Goal: Transaction & Acquisition: Purchase product/service

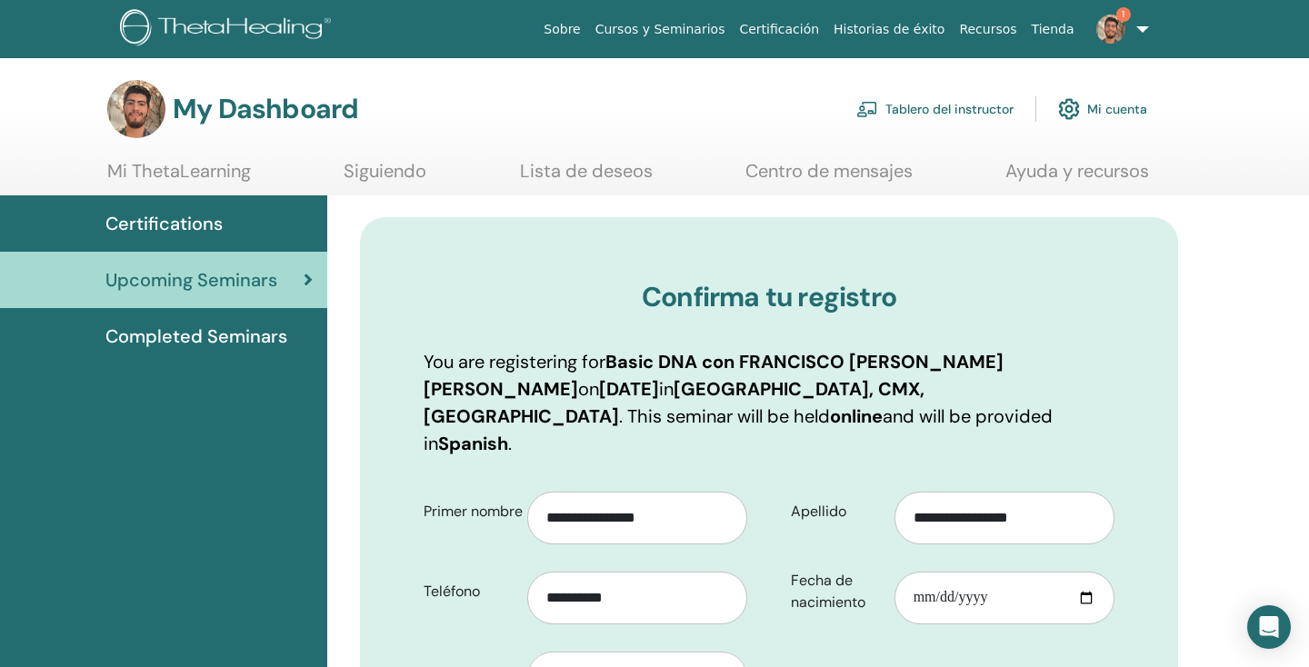
scroll to position [1649, 0]
click at [1127, 26] on span "1" at bounding box center [1111, 28] width 44 height 15
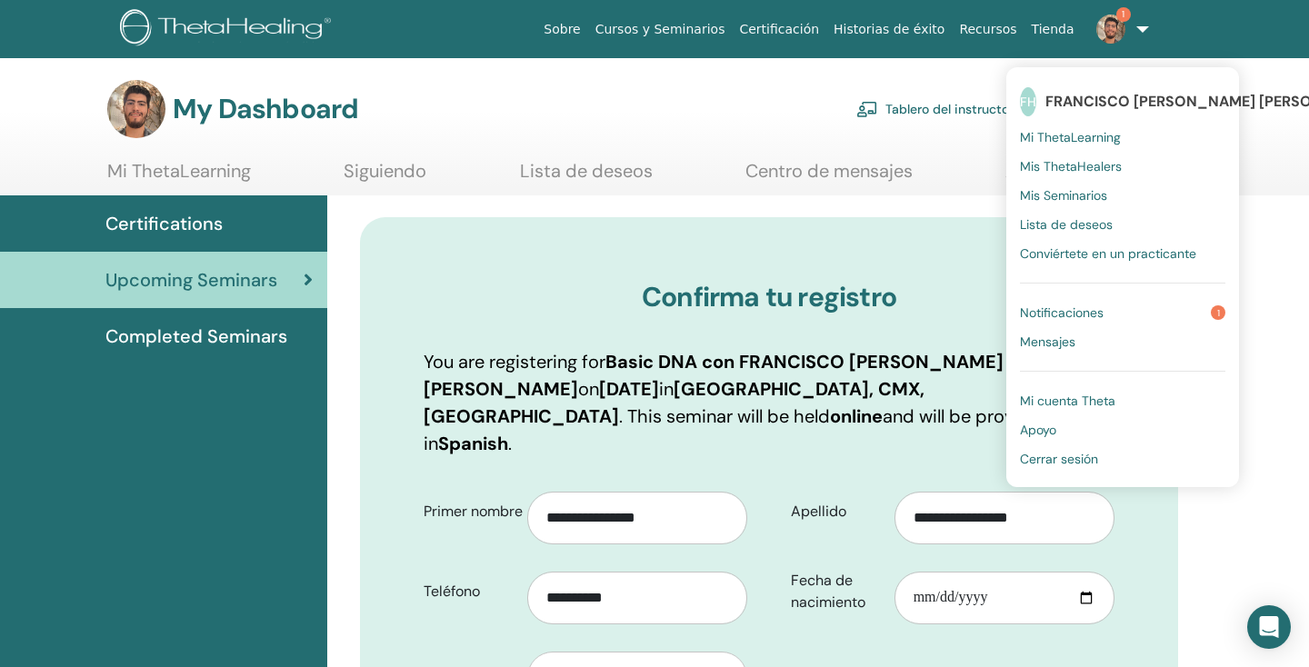
click at [1068, 304] on span "Notificaciones" at bounding box center [1062, 312] width 84 height 16
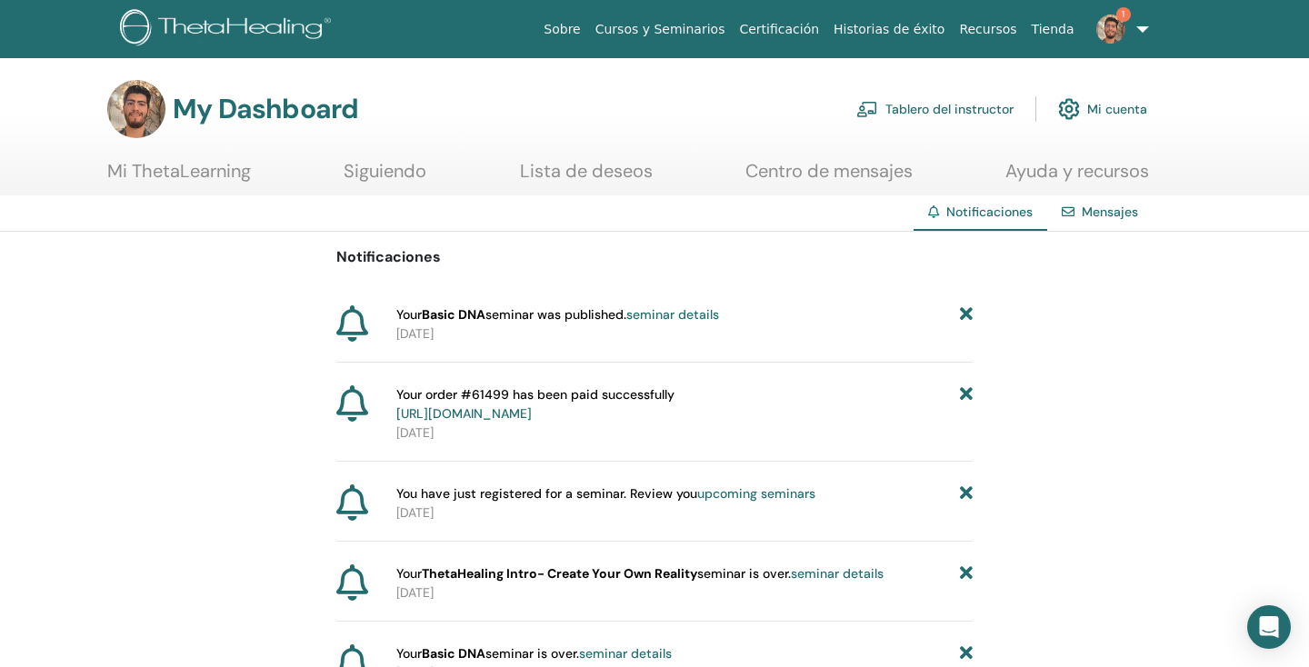
click at [947, 105] on link "Tablero del instructor" at bounding box center [934, 109] width 157 height 40
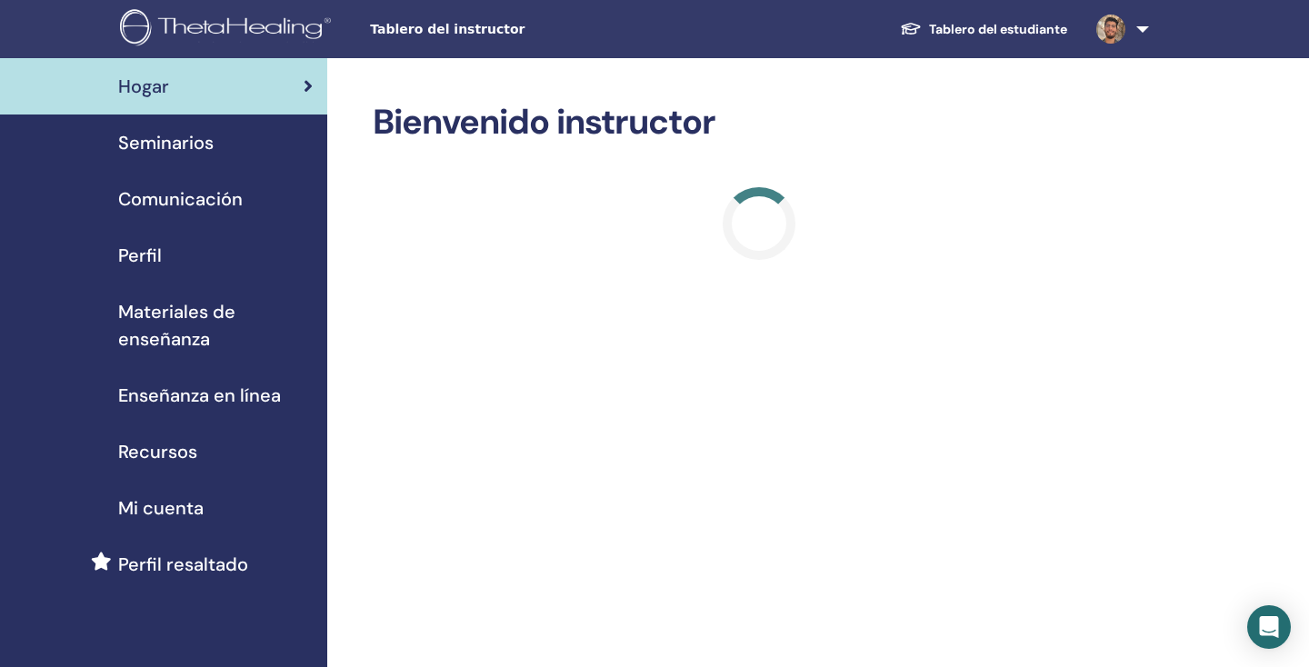
click at [229, 411] on link "Enseñanza en línea" at bounding box center [163, 395] width 327 height 56
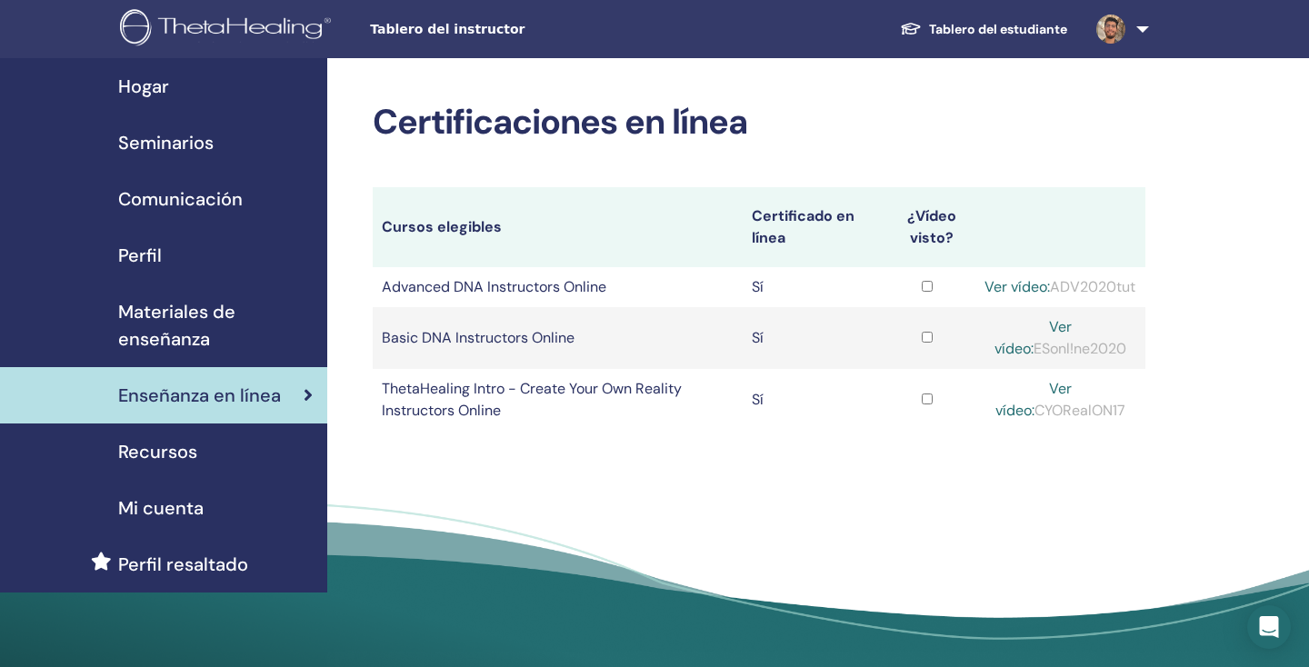
click at [197, 579] on link "Perfil resaltado" at bounding box center [163, 564] width 327 height 56
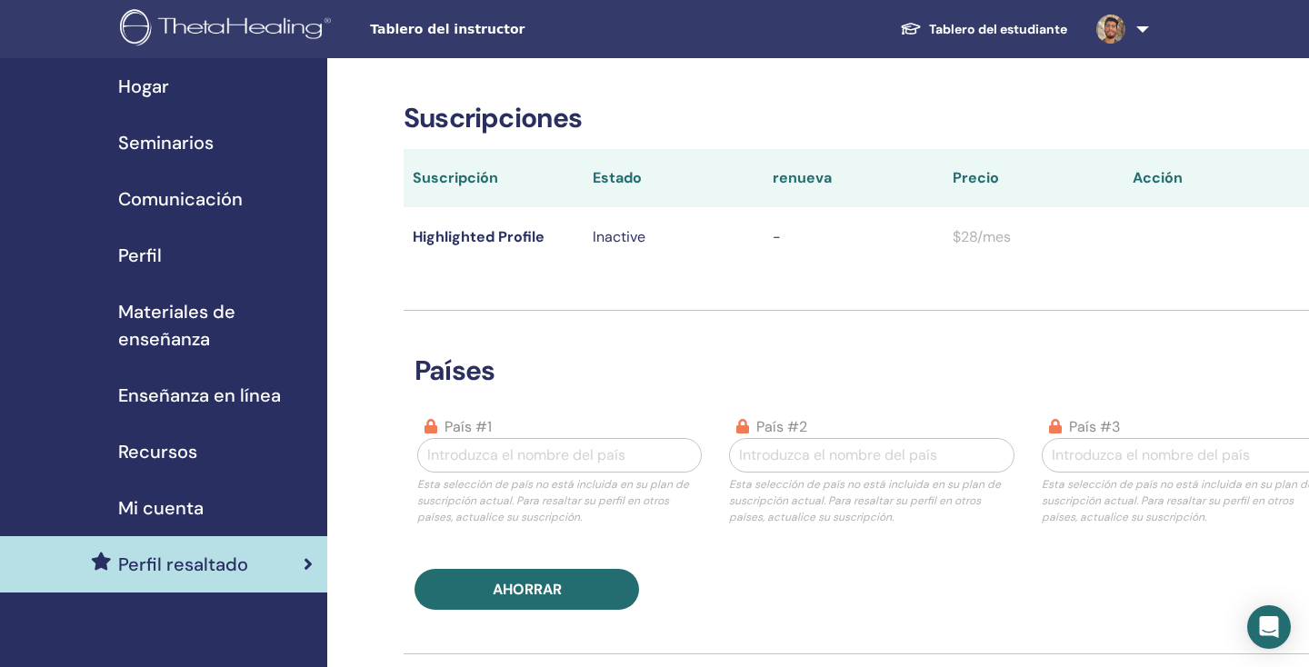
click at [180, 258] on div "Perfil" at bounding box center [164, 255] width 298 height 27
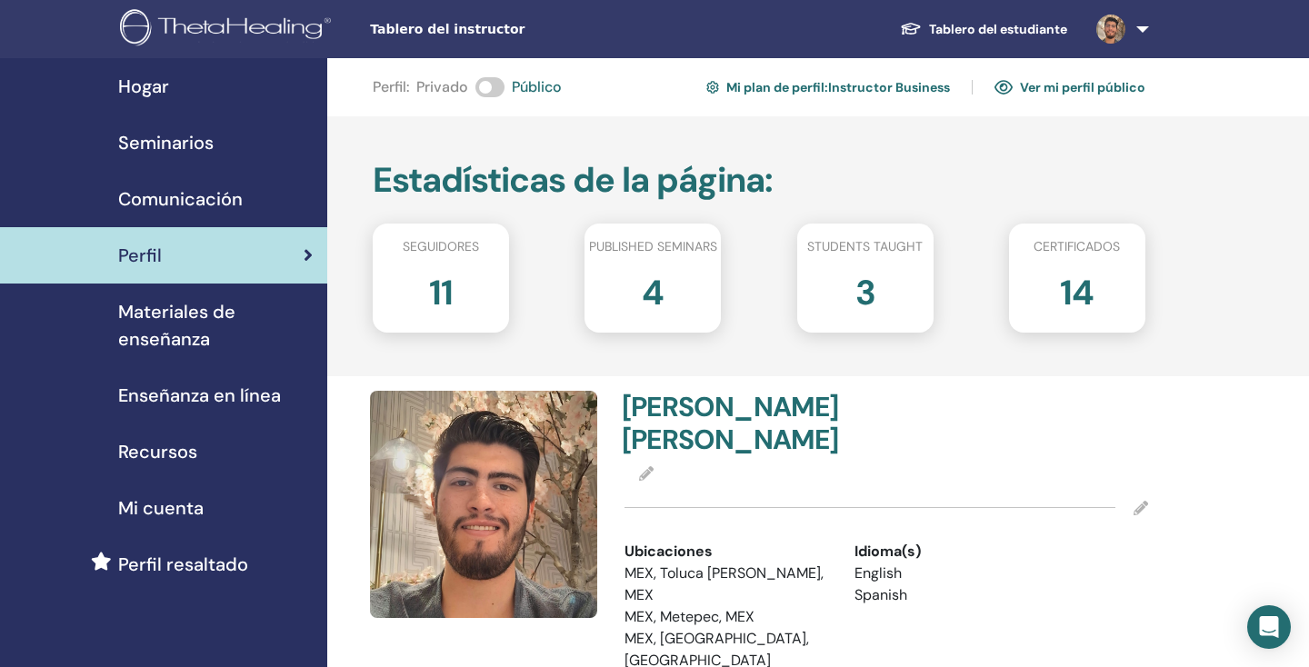
click at [201, 138] on span "Seminarios" at bounding box center [165, 142] width 95 height 27
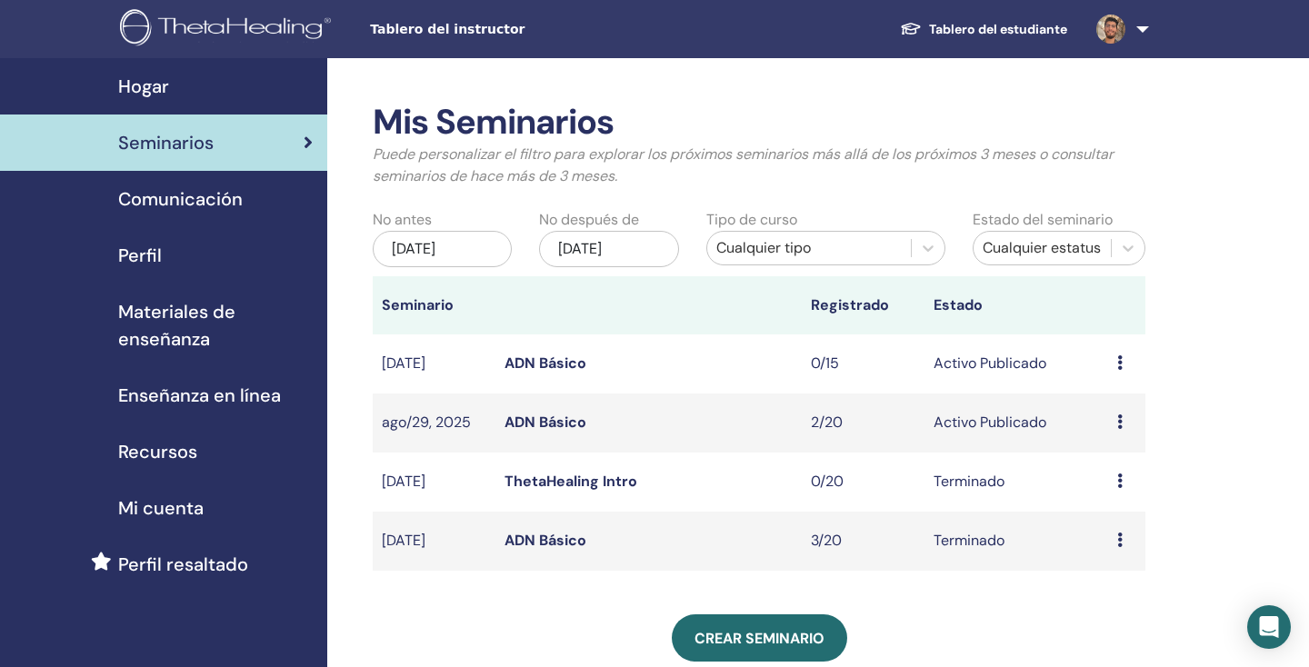
click at [1116, 487] on td "Avance asistentes" at bounding box center [1126, 482] width 37 height 59
click at [1123, 483] on div "Avance asistentes" at bounding box center [1126, 482] width 19 height 22
click at [1210, 450] on div "Mis Seminarios Puede personalizar el filtro para explorar los próximos seminari…" at bounding box center [818, 621] width 982 height 1126
click at [1119, 362] on icon at bounding box center [1119, 362] width 5 height 15
click at [1101, 403] on link "Editar" at bounding box center [1100, 403] width 40 height 19
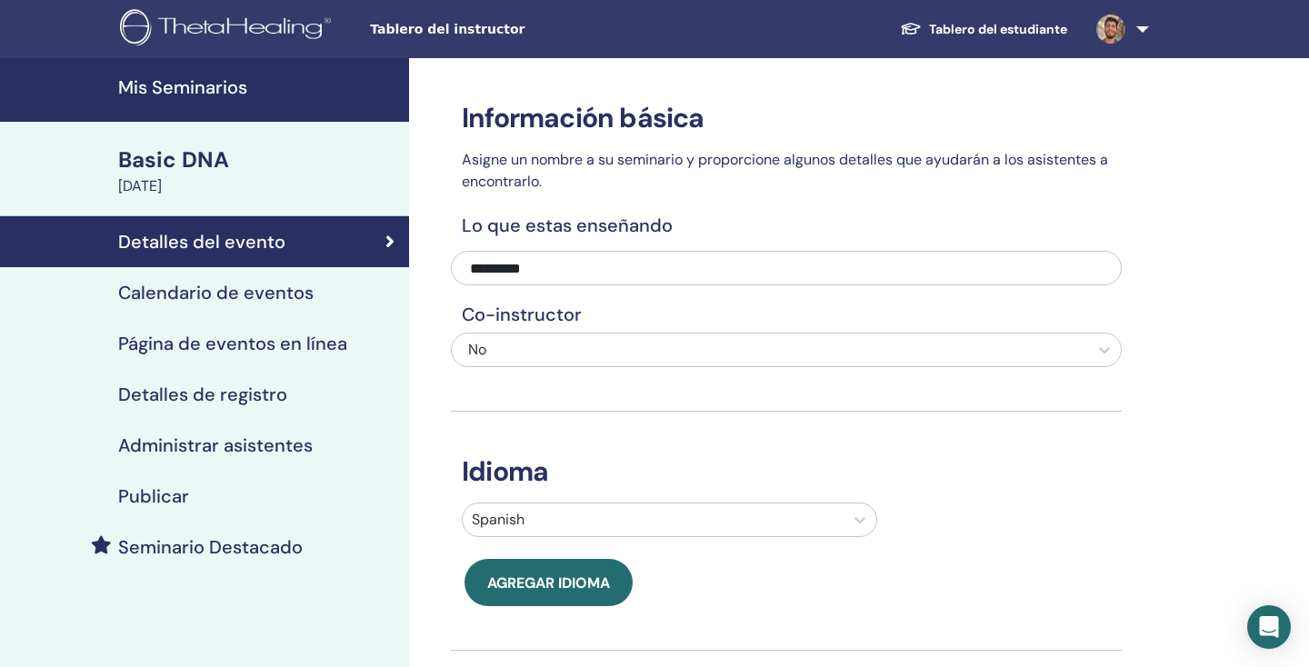
click at [251, 540] on h4 "Seminario Destacado" at bounding box center [210, 547] width 184 height 22
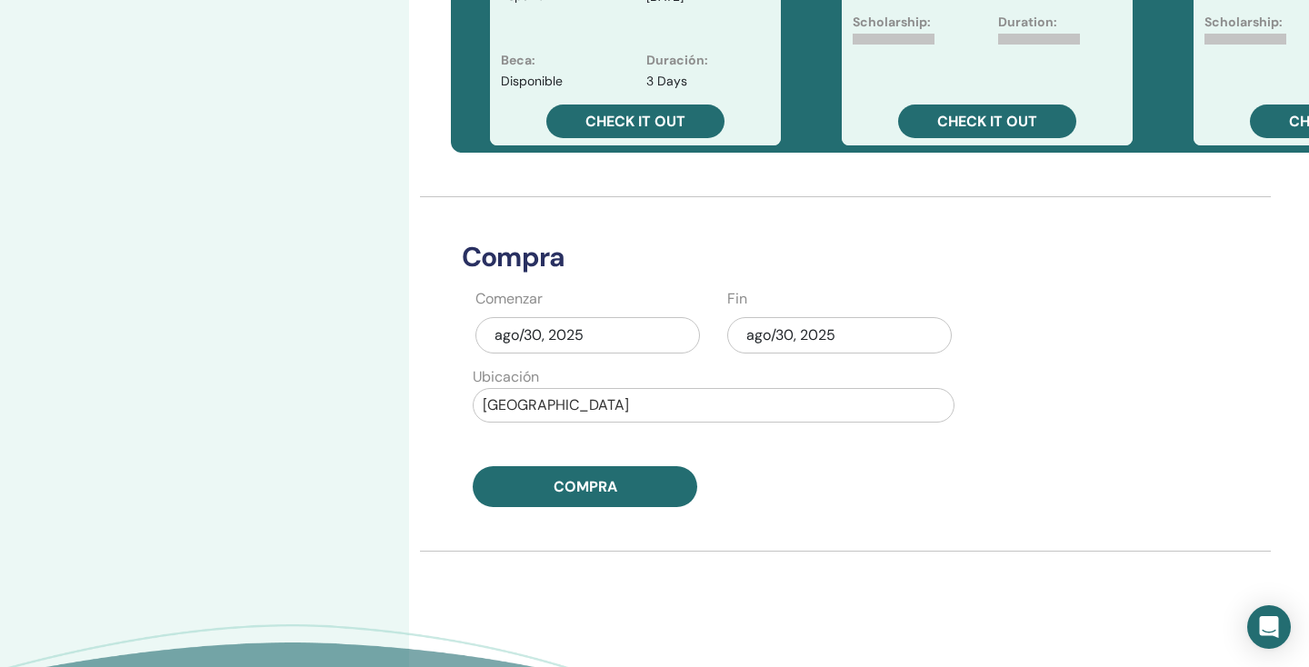
scroll to position [732, 0]
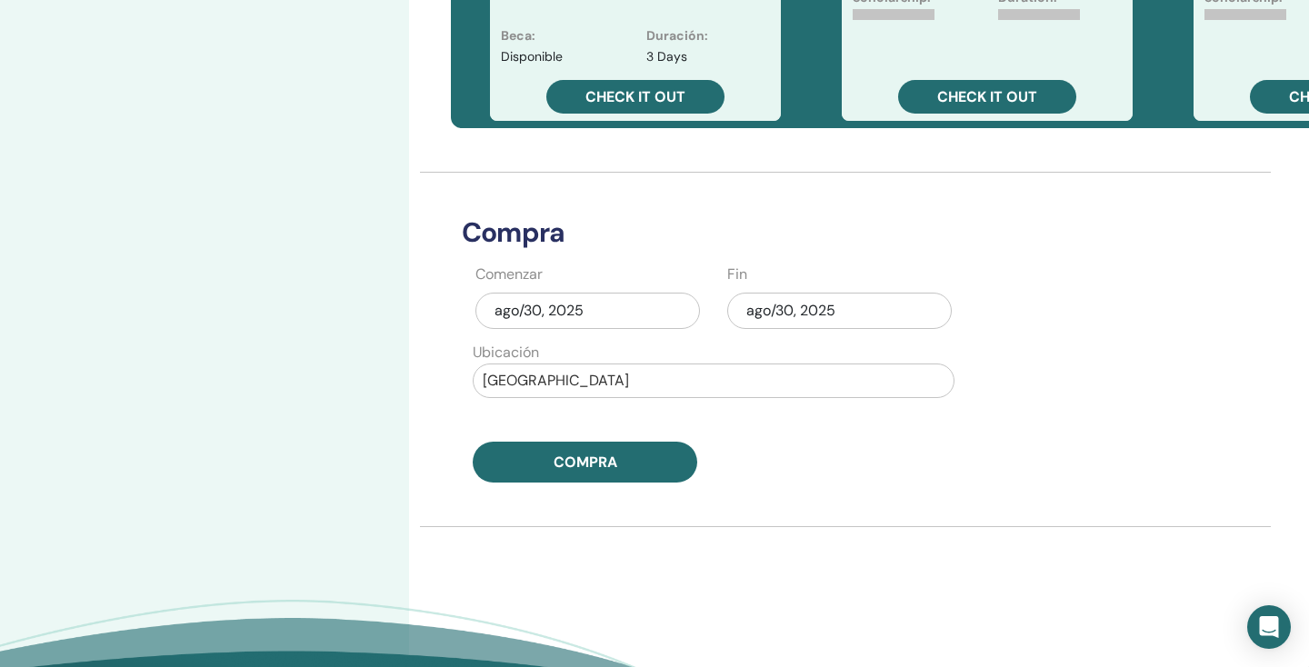
click at [614, 304] on div "ago/30, 2025" at bounding box center [587, 311] width 224 height 36
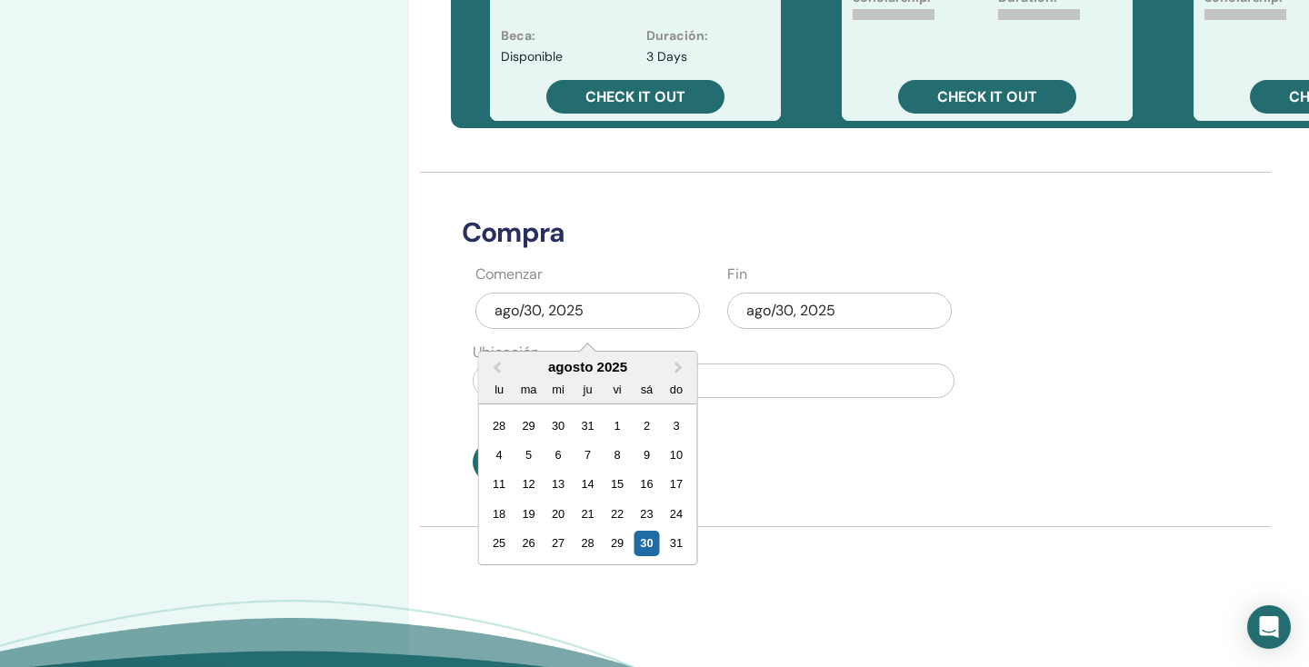
click at [781, 333] on div "ago/30, 2025" at bounding box center [839, 313] width 224 height 56
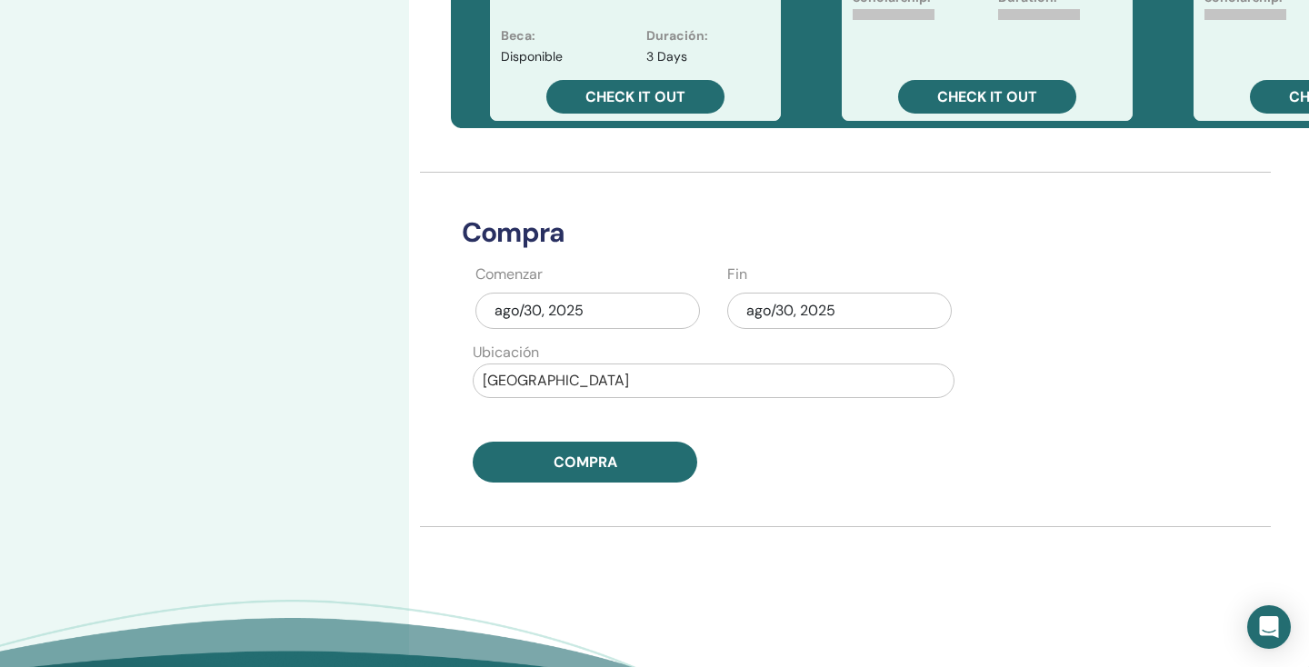
click at [816, 305] on div "ago/30, 2025" at bounding box center [839, 311] width 224 height 36
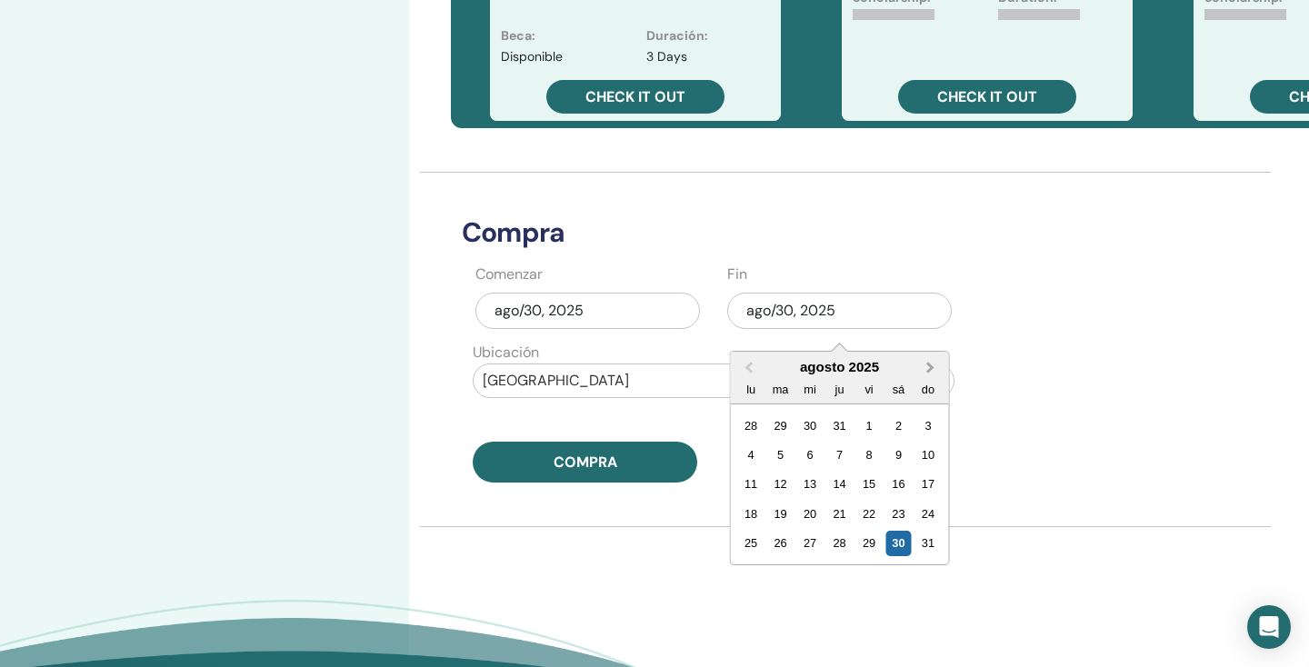
click at [938, 363] on button "Next Month" at bounding box center [932, 368] width 29 height 29
click at [880, 516] on div "26" at bounding box center [868, 514] width 25 height 25
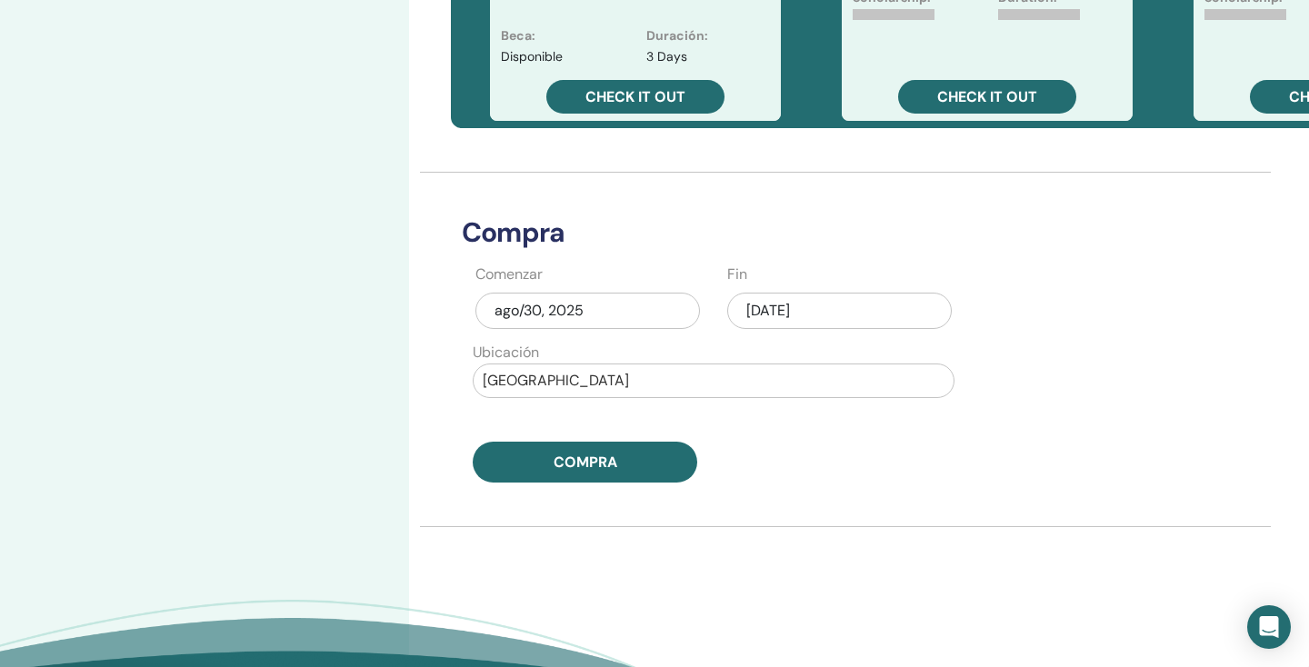
click at [915, 447] on div "Compra" at bounding box center [713, 462] width 503 height 41
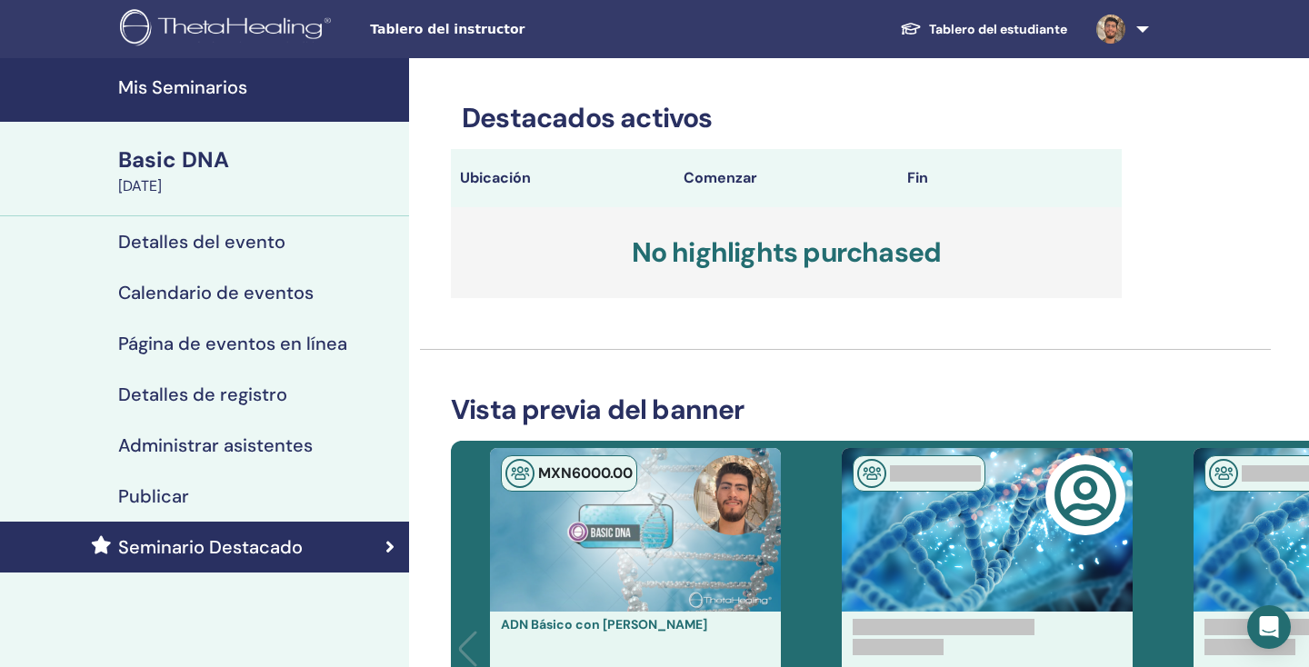
scroll to position [0, 0]
click at [794, 235] on h3 "No highlights purchased" at bounding box center [786, 252] width 671 height 91
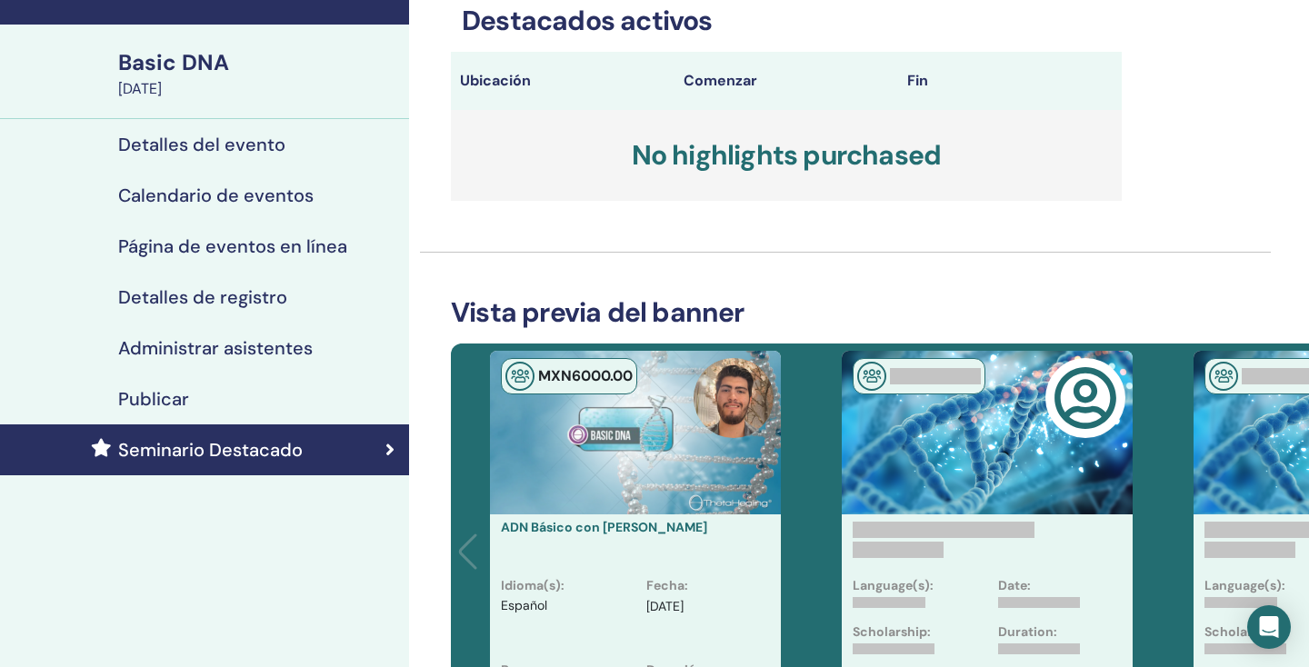
scroll to position [342, 0]
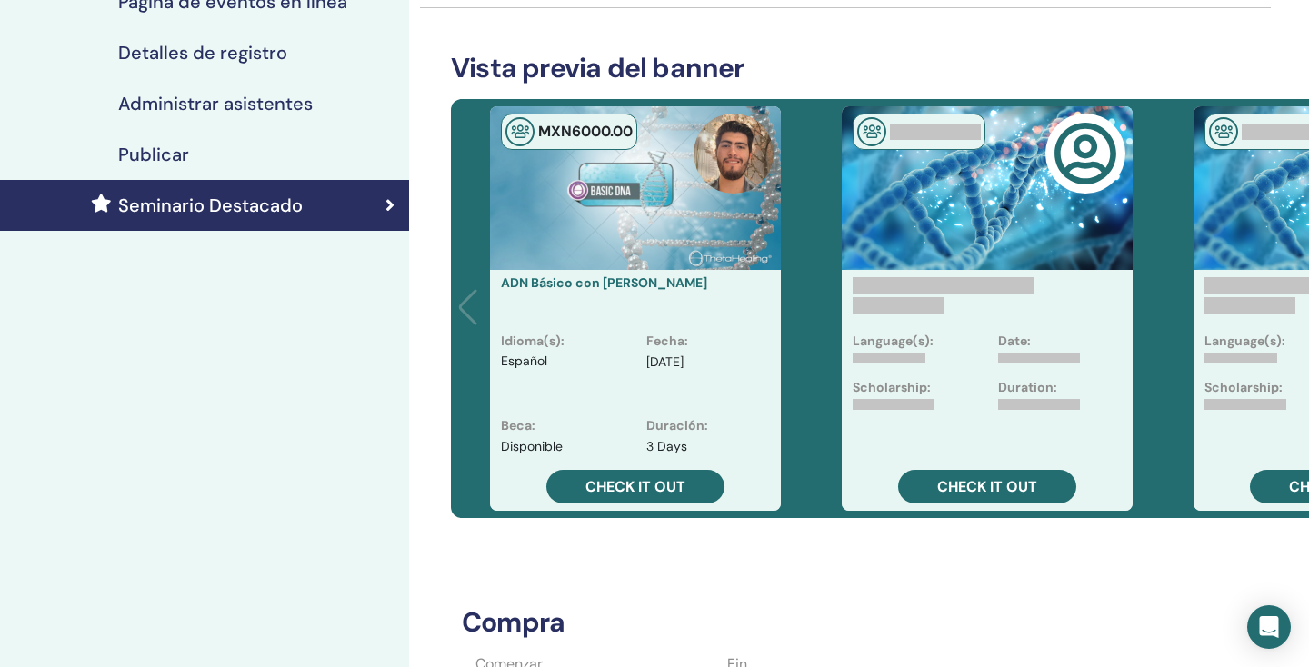
click at [652, 317] on div "ADN Básico con FRANCISCO JULIÁN HERNÁNDEZ RAMÍREZ" at bounding box center [635, 301] width 291 height 62
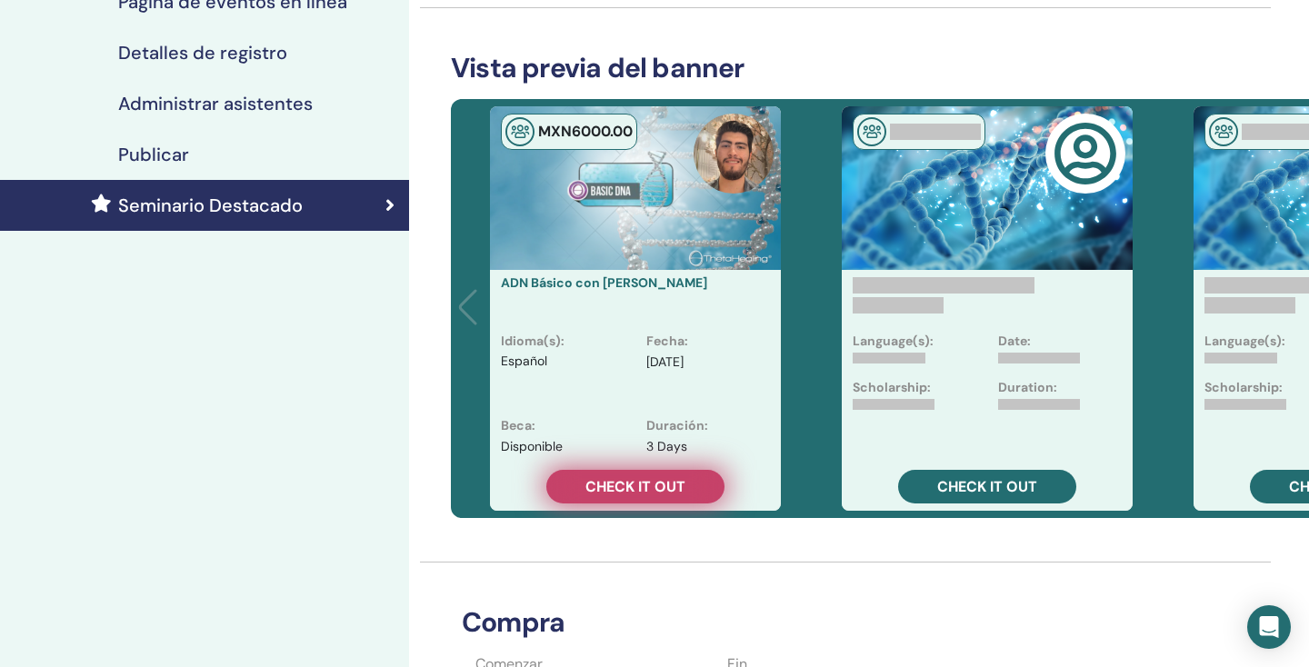
click at [645, 489] on span "Check it out" at bounding box center [635, 486] width 100 height 19
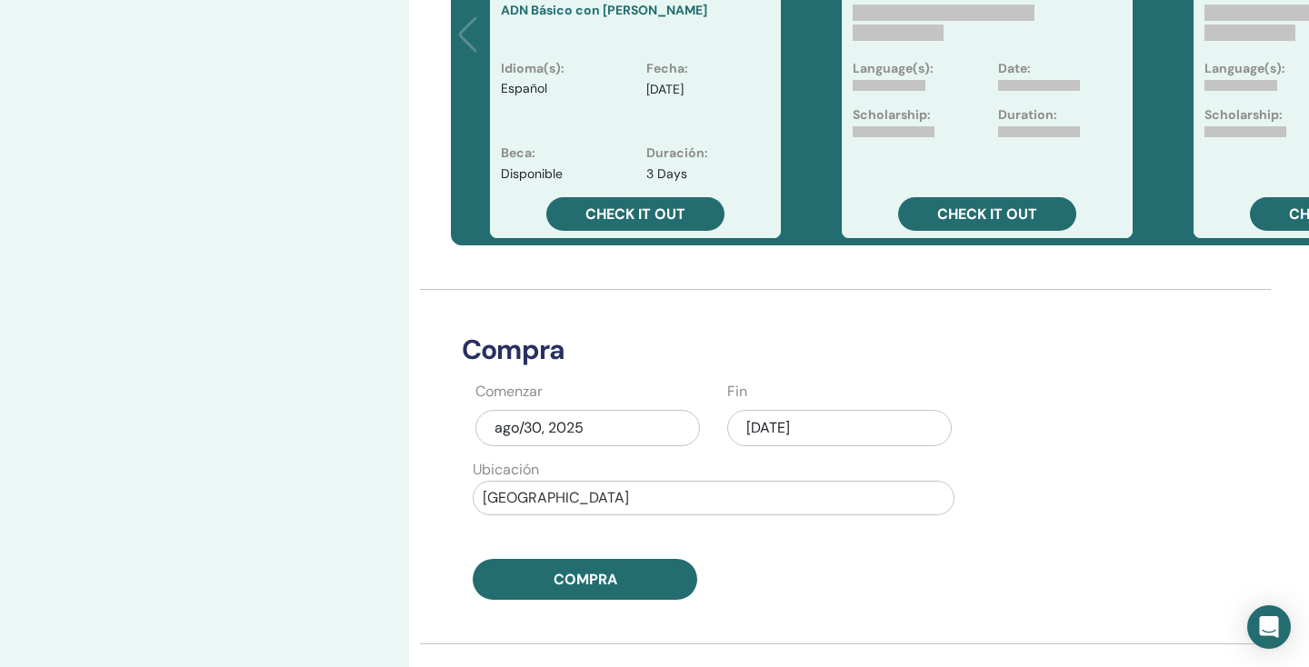
scroll to position [685, 0]
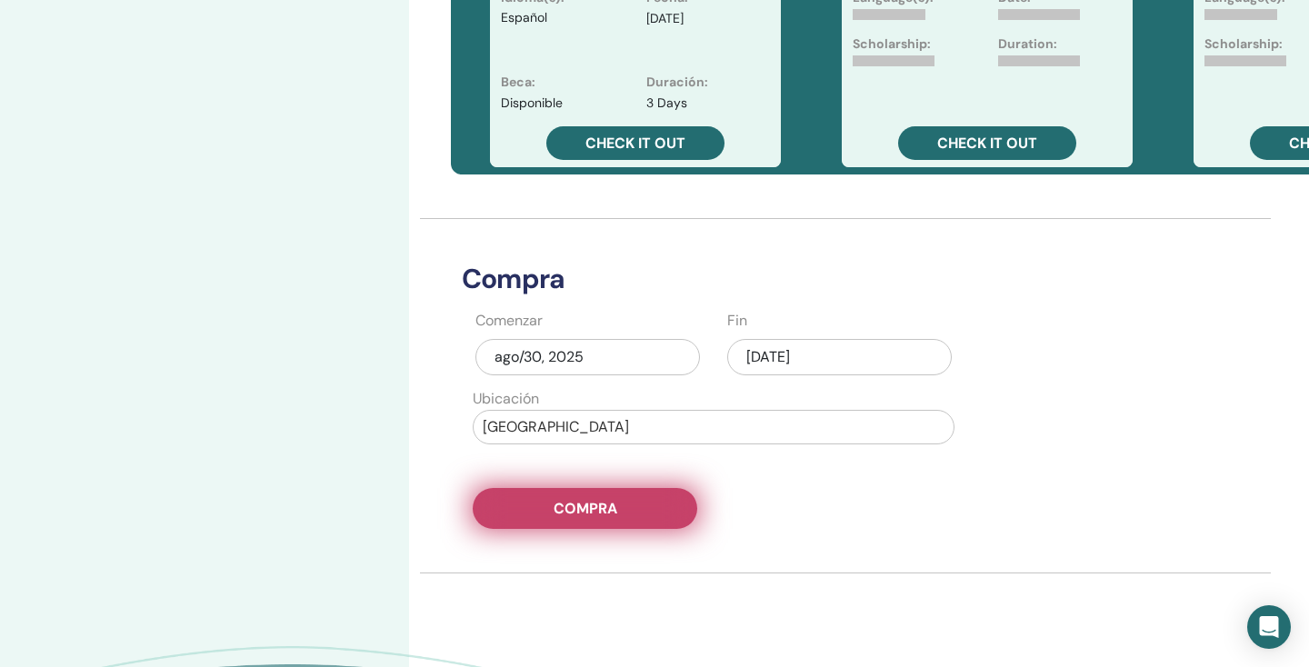
click at [613, 517] on span "Compra" at bounding box center [585, 508] width 64 height 19
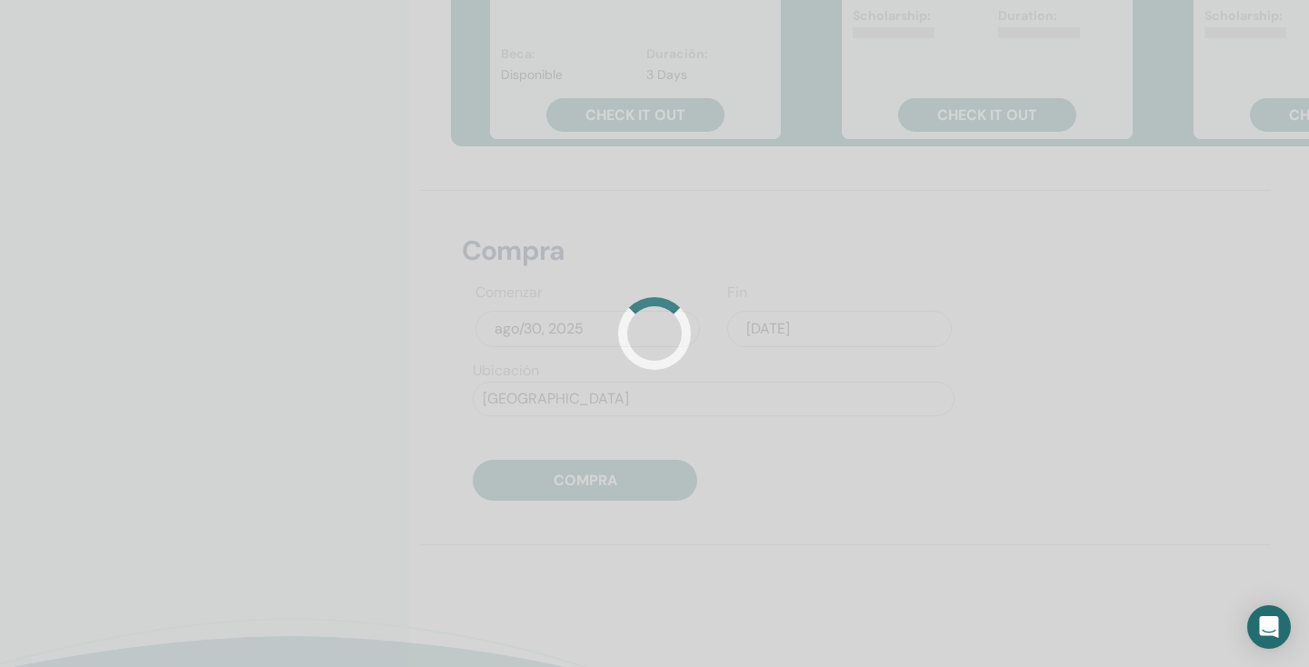
scroll to position [752, 0]
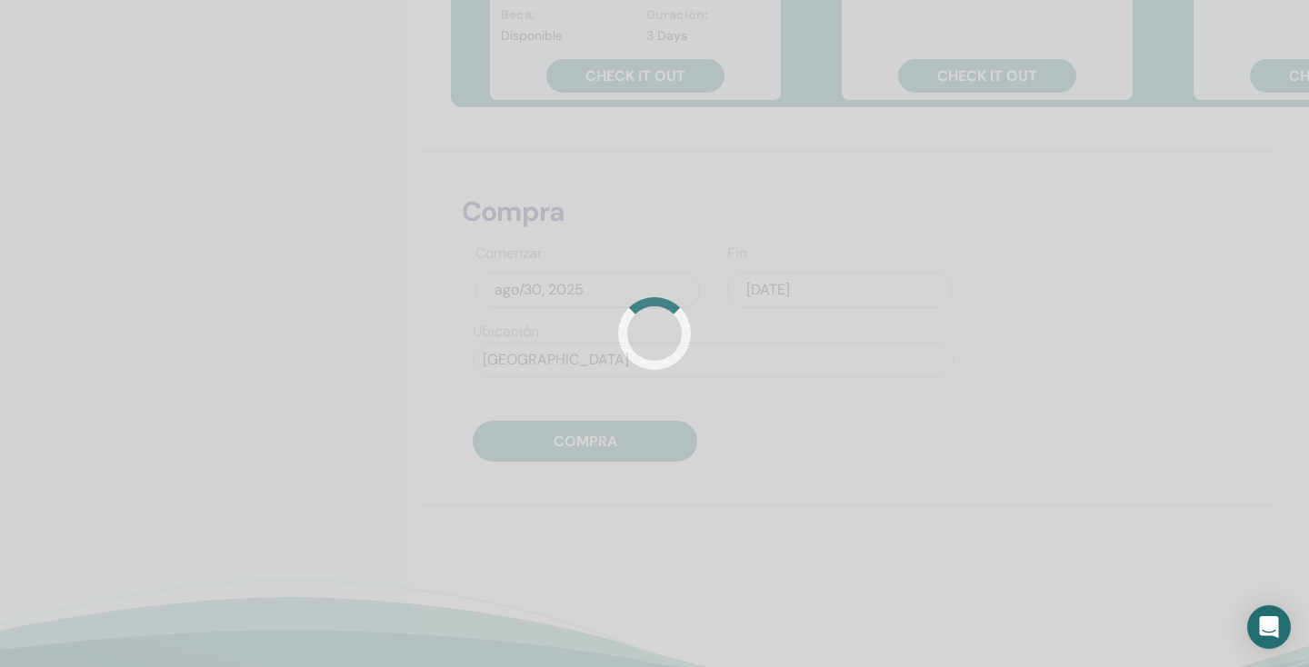
click at [557, 282] on div at bounding box center [654, 333] width 1309 height 667
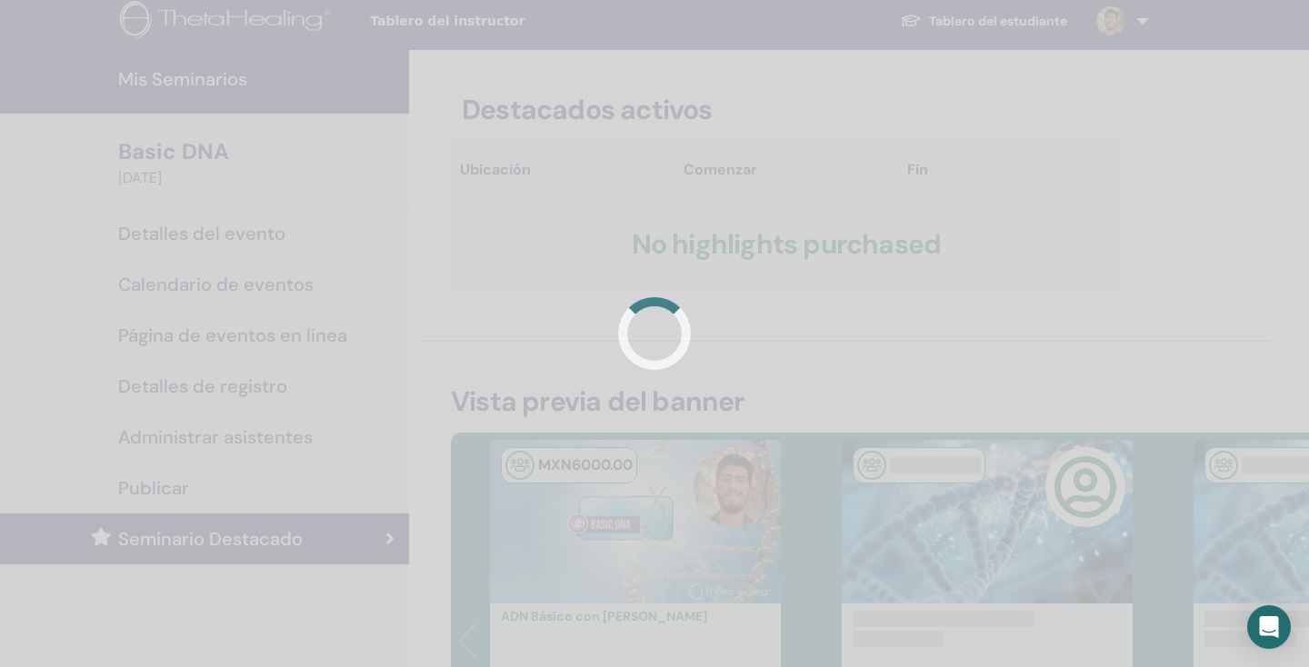
scroll to position [0, 0]
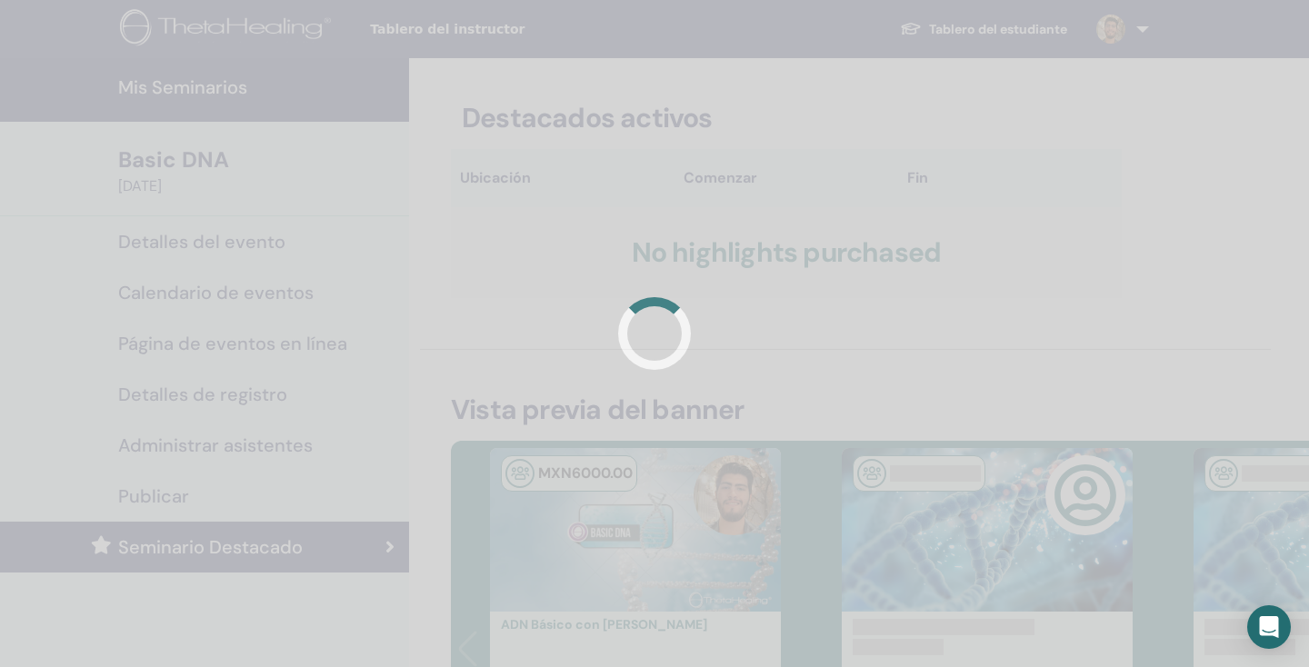
click at [922, 326] on div at bounding box center [654, 333] width 1309 height 667
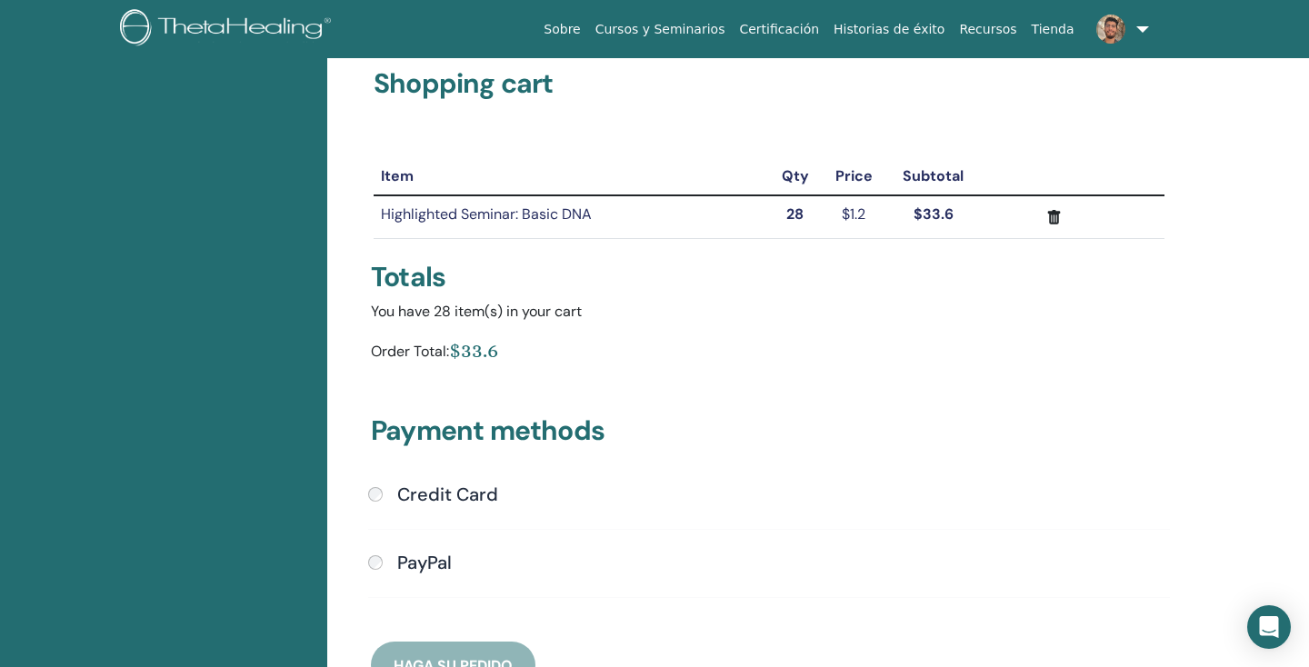
scroll to position [91, 0]
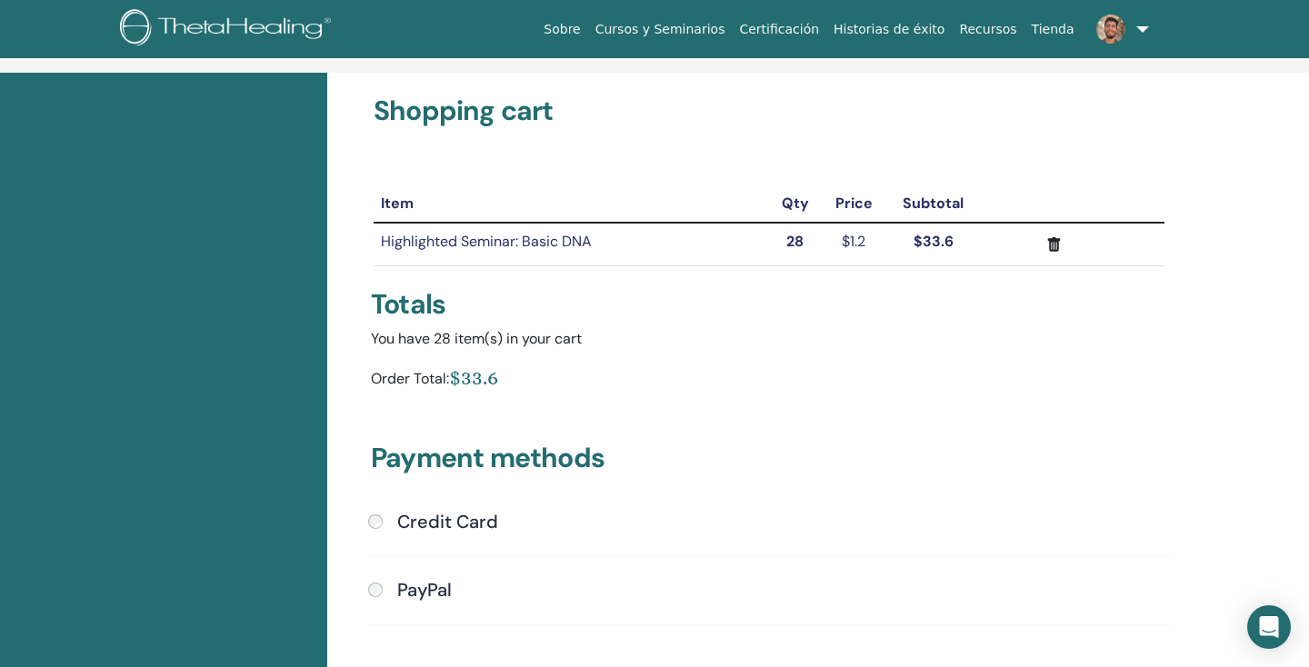
click at [1048, 257] on button "submit" at bounding box center [1054, 244] width 133 height 27
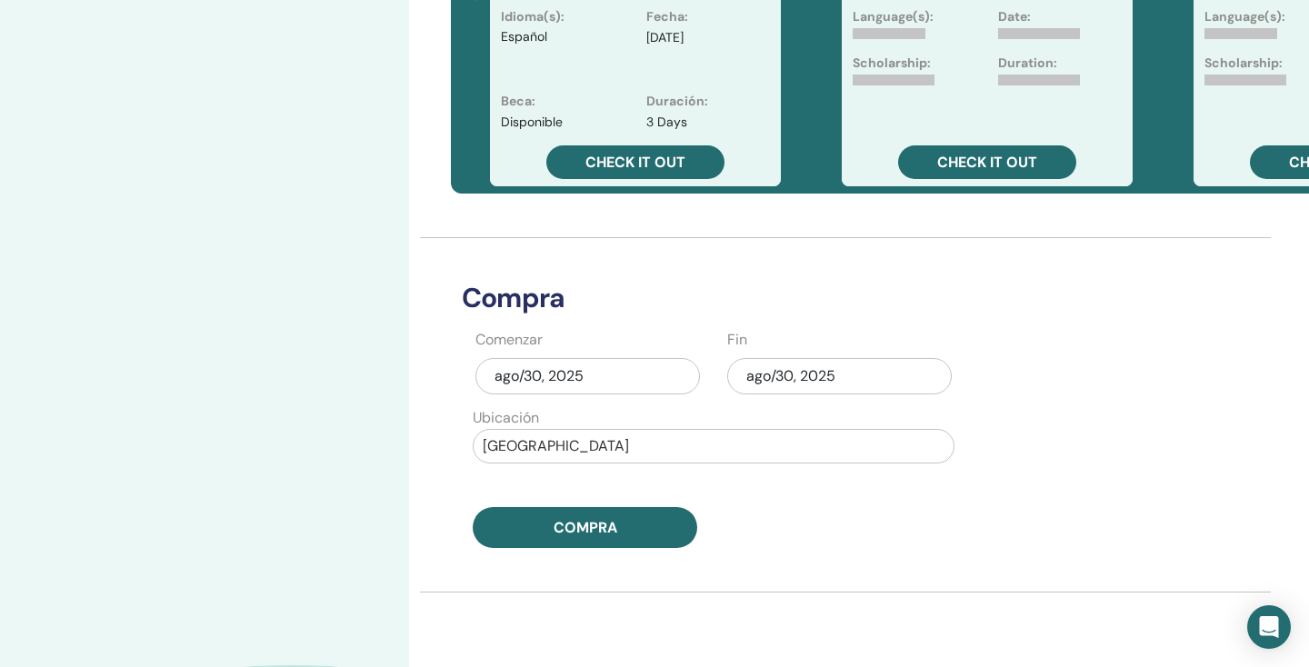
scroll to position [698, 0]
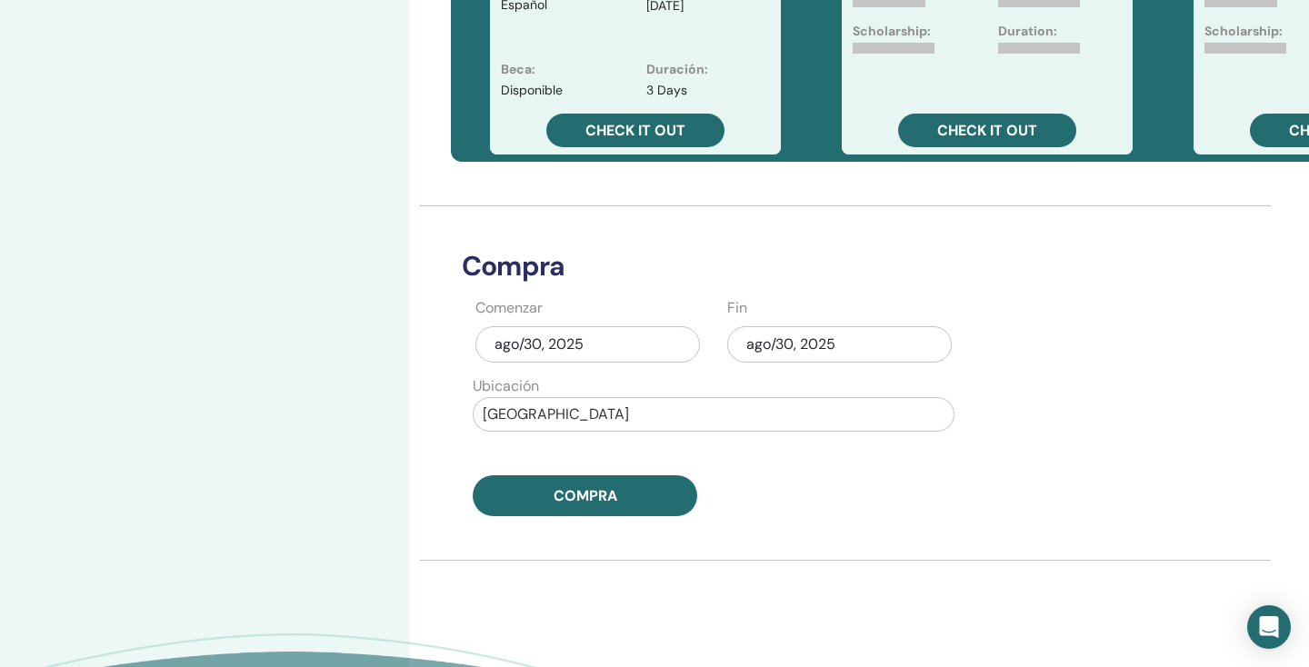
click at [800, 346] on div "ago/30, 2025" at bounding box center [839, 344] width 224 height 36
click at [612, 351] on div "ago/30, 2025" at bounding box center [587, 344] width 224 height 36
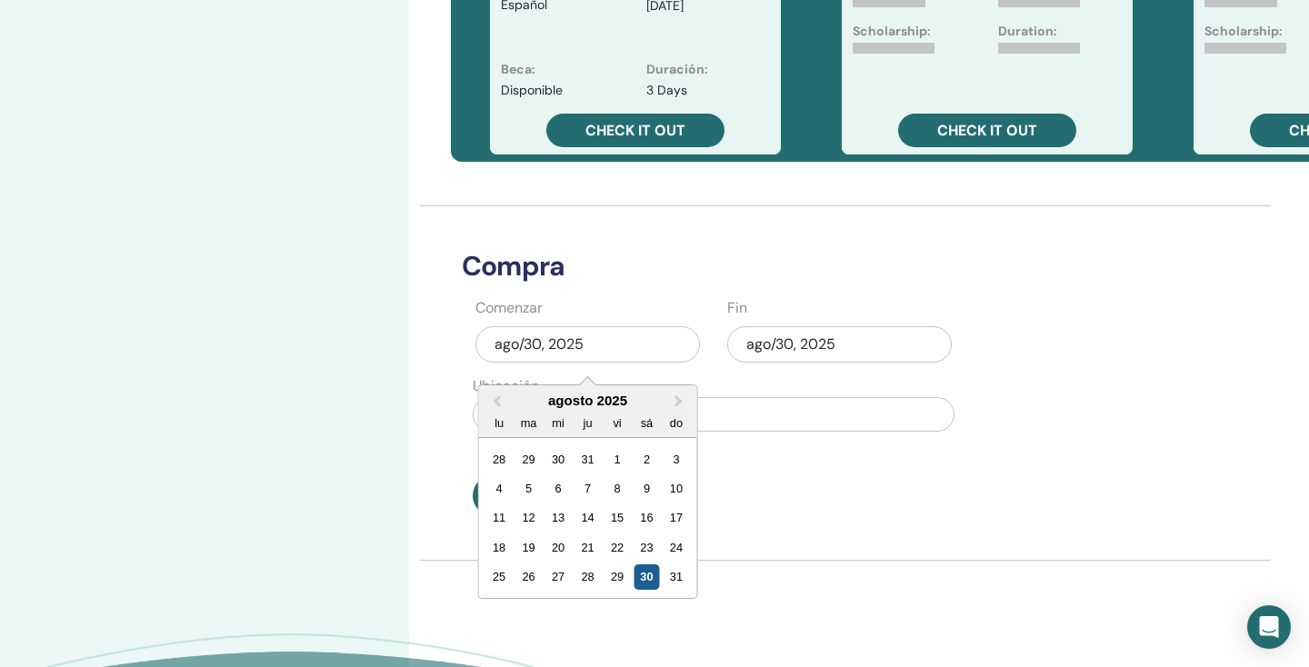
click at [643, 581] on div "30" at bounding box center [646, 576] width 25 height 25
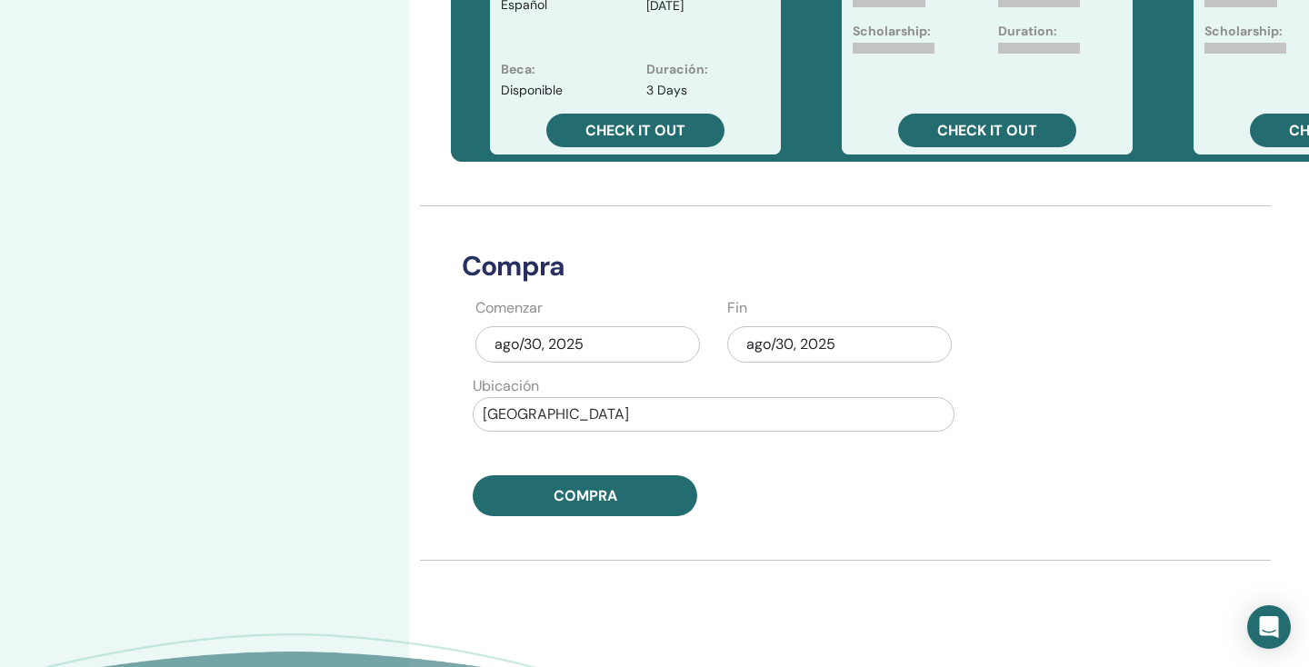
click at [593, 344] on div "ago/30, 2025" at bounding box center [587, 344] width 224 height 36
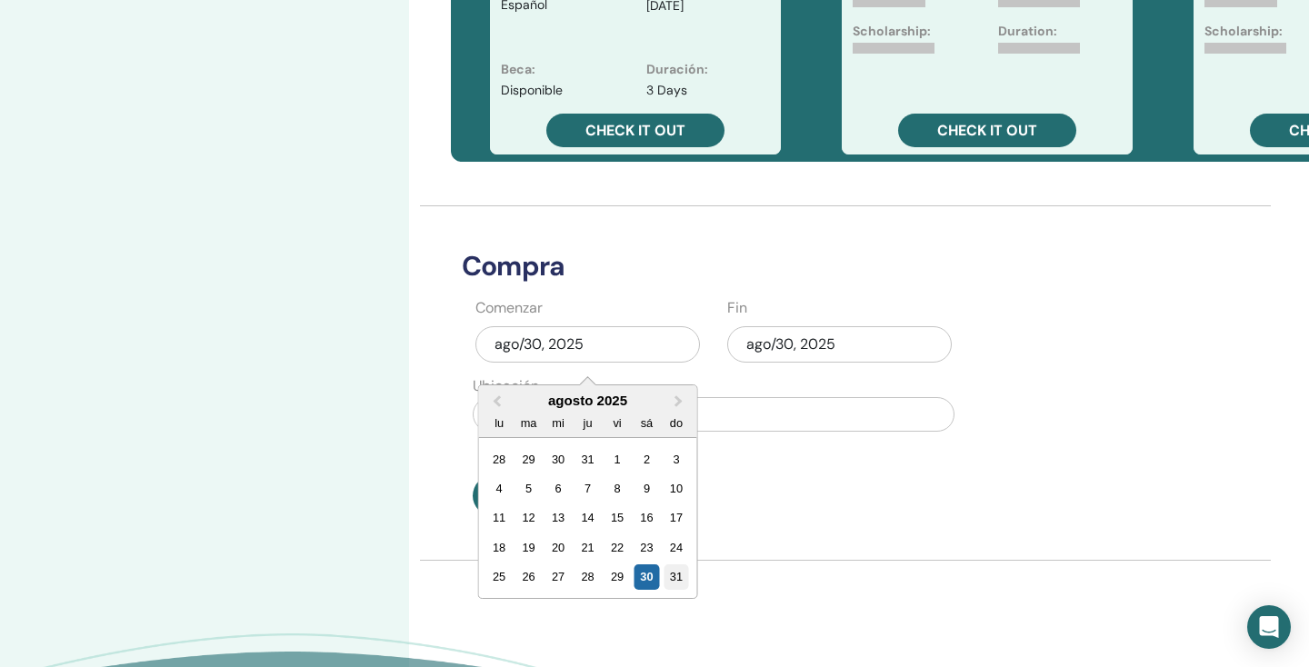
click at [677, 570] on div "31" at bounding box center [675, 576] width 25 height 25
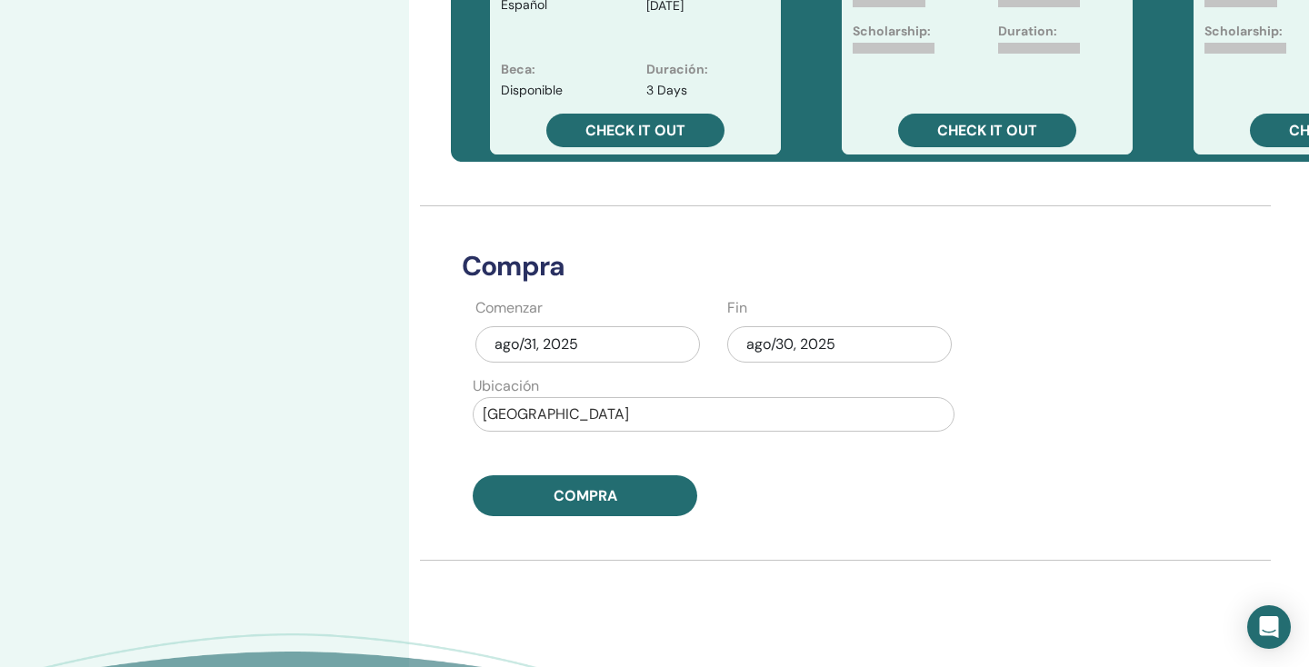
click at [786, 334] on div "ago/30, 2025" at bounding box center [839, 344] width 224 height 36
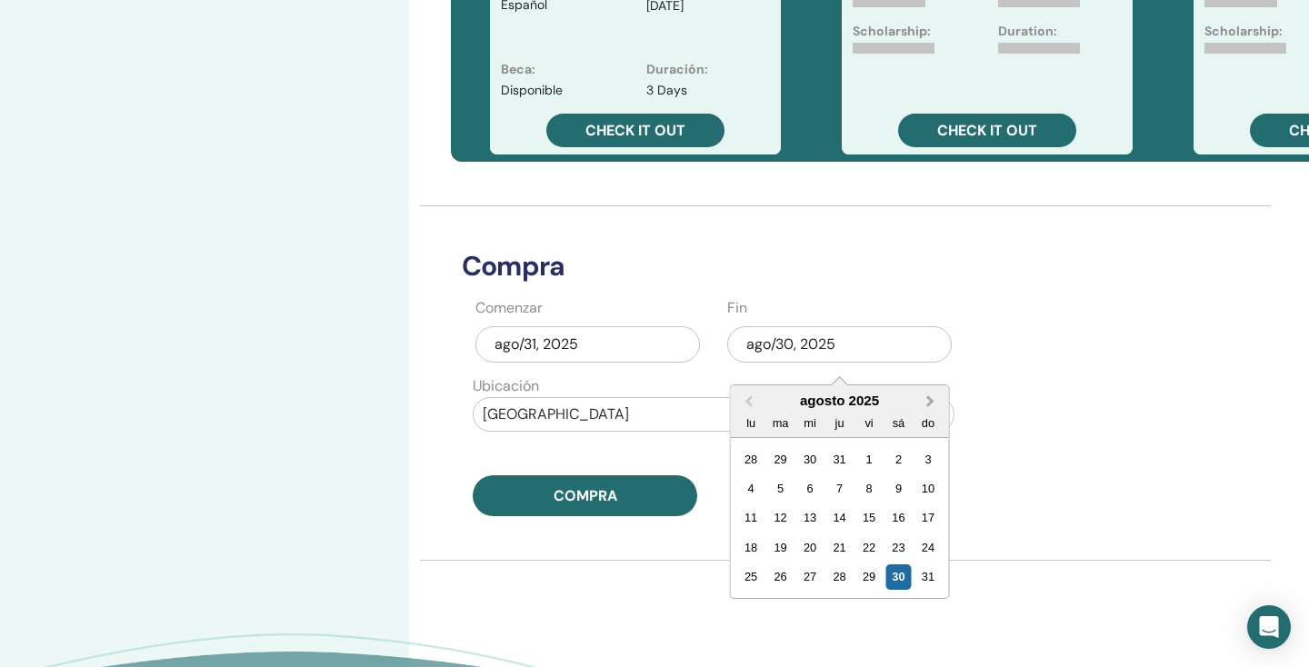
click at [932, 399] on button "Next Month" at bounding box center [932, 401] width 29 height 29
click at [923, 486] on div "14" at bounding box center [927, 488] width 25 height 25
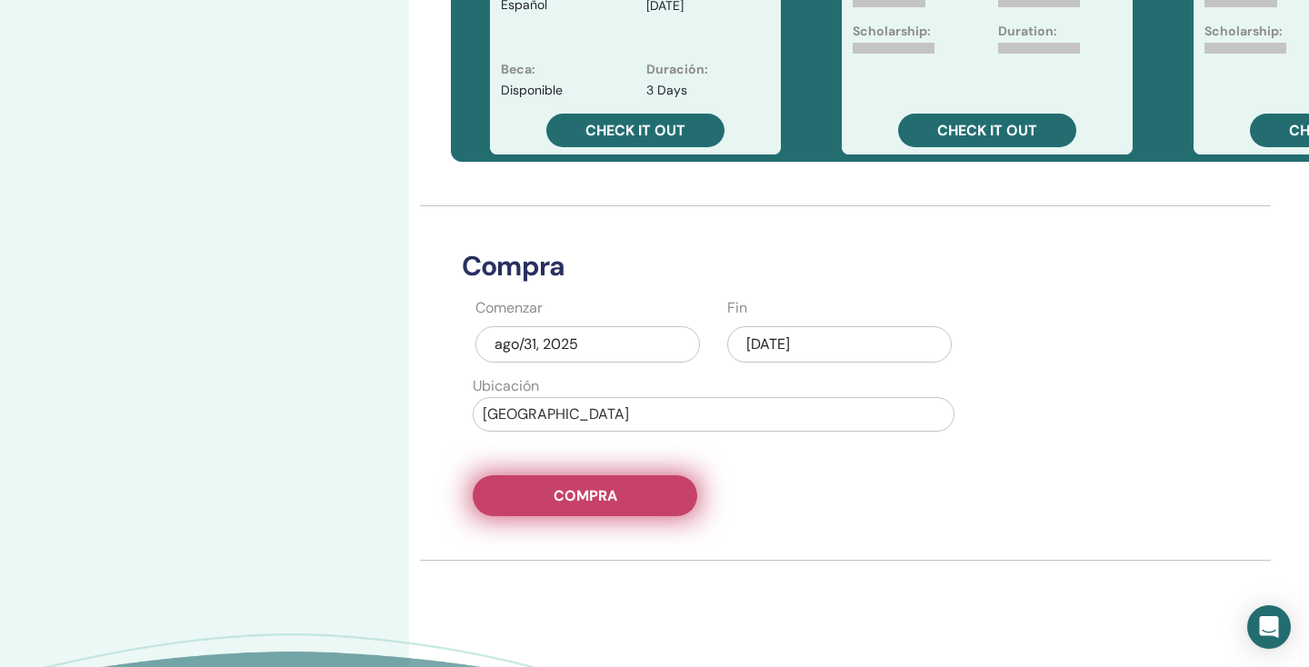
click at [601, 495] on span "Compra" at bounding box center [585, 495] width 64 height 19
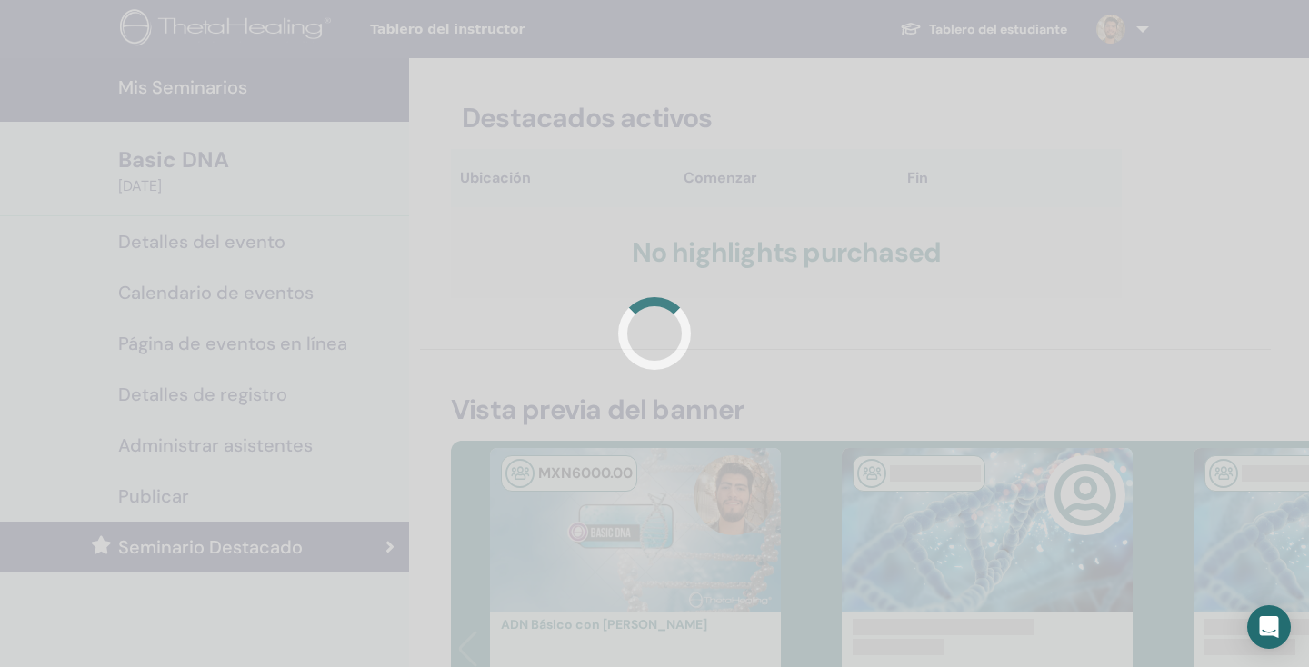
scroll to position [0, 0]
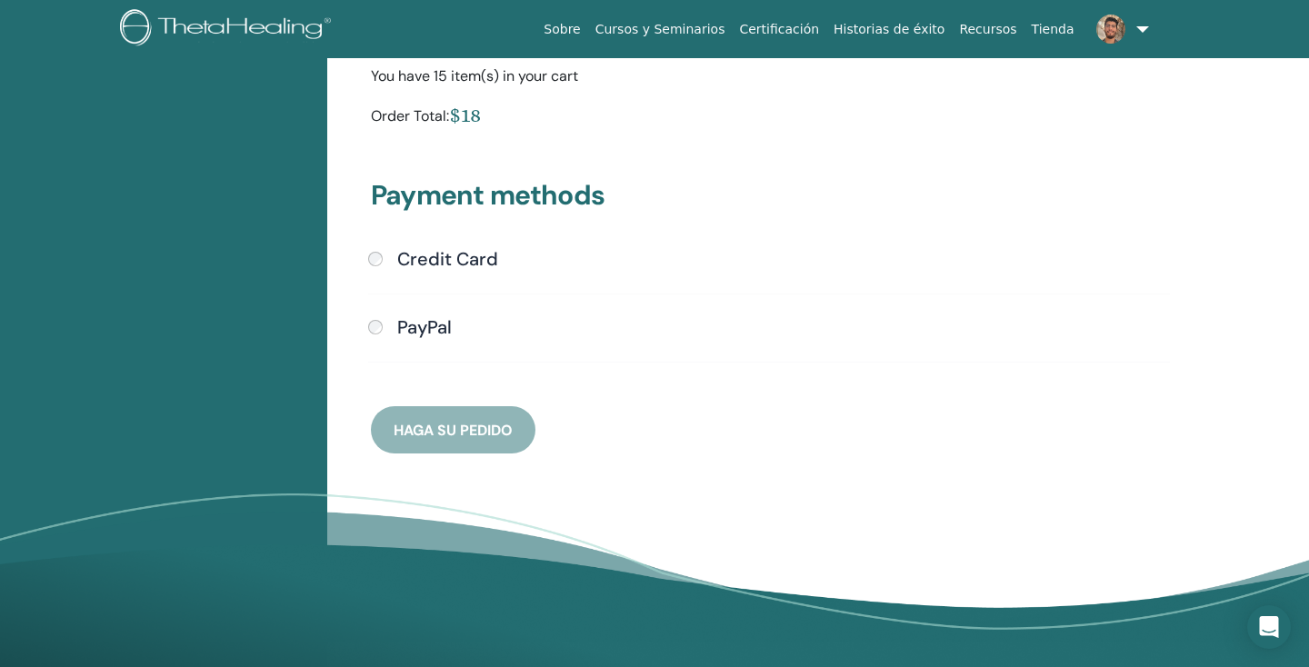
scroll to position [427, 0]
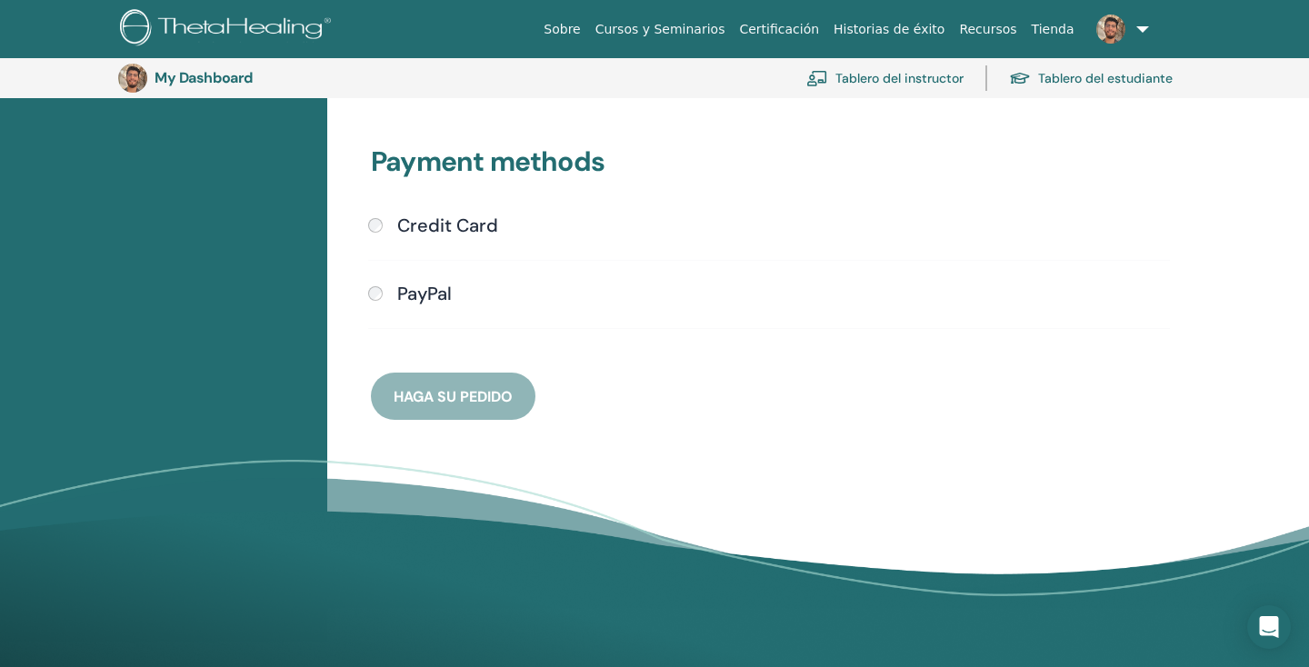
click at [437, 210] on div "Payment methods Credit Card Submit PayPal" at bounding box center [769, 261] width 818 height 318
click at [420, 233] on h4 "Credit Card" at bounding box center [447, 225] width 101 height 22
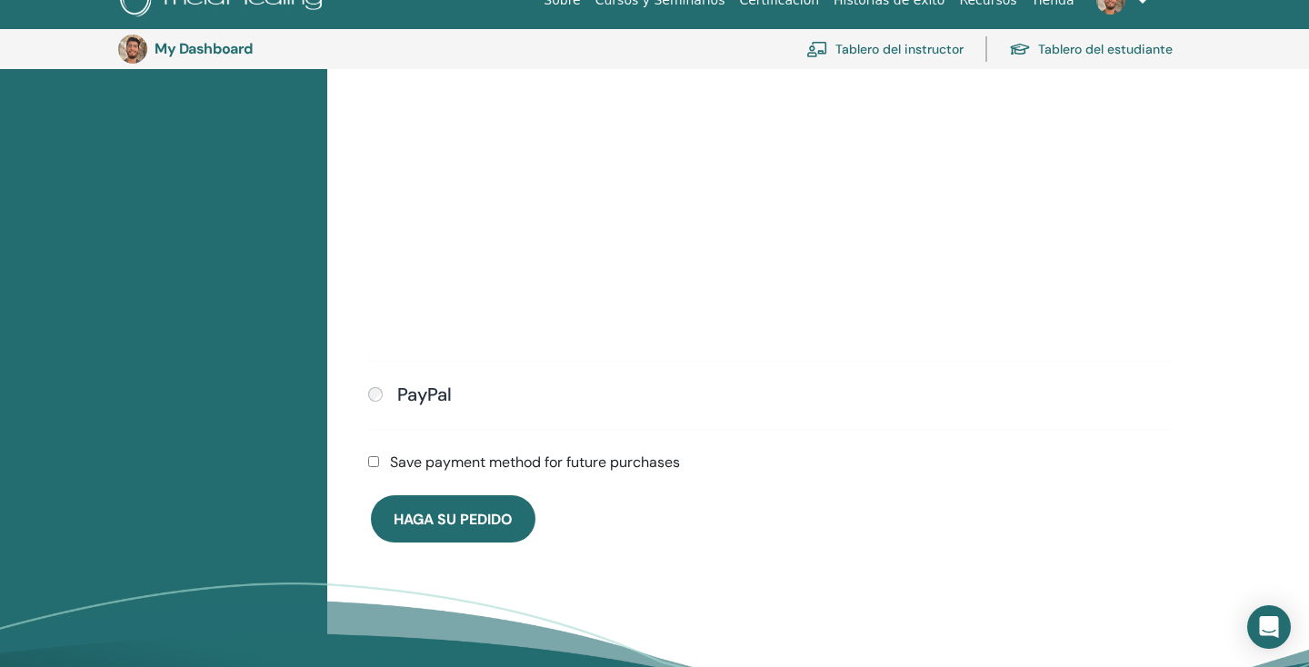
scroll to position [693, 0]
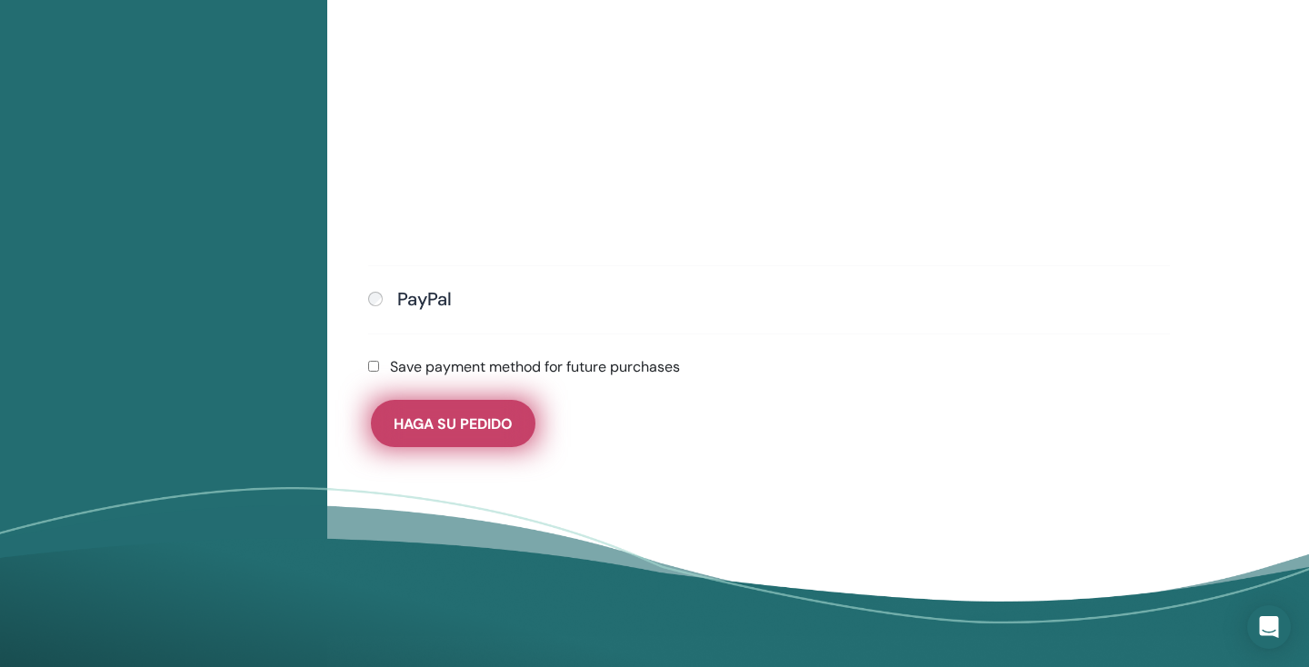
click at [476, 423] on span "Haga su pedido" at bounding box center [453, 423] width 119 height 19
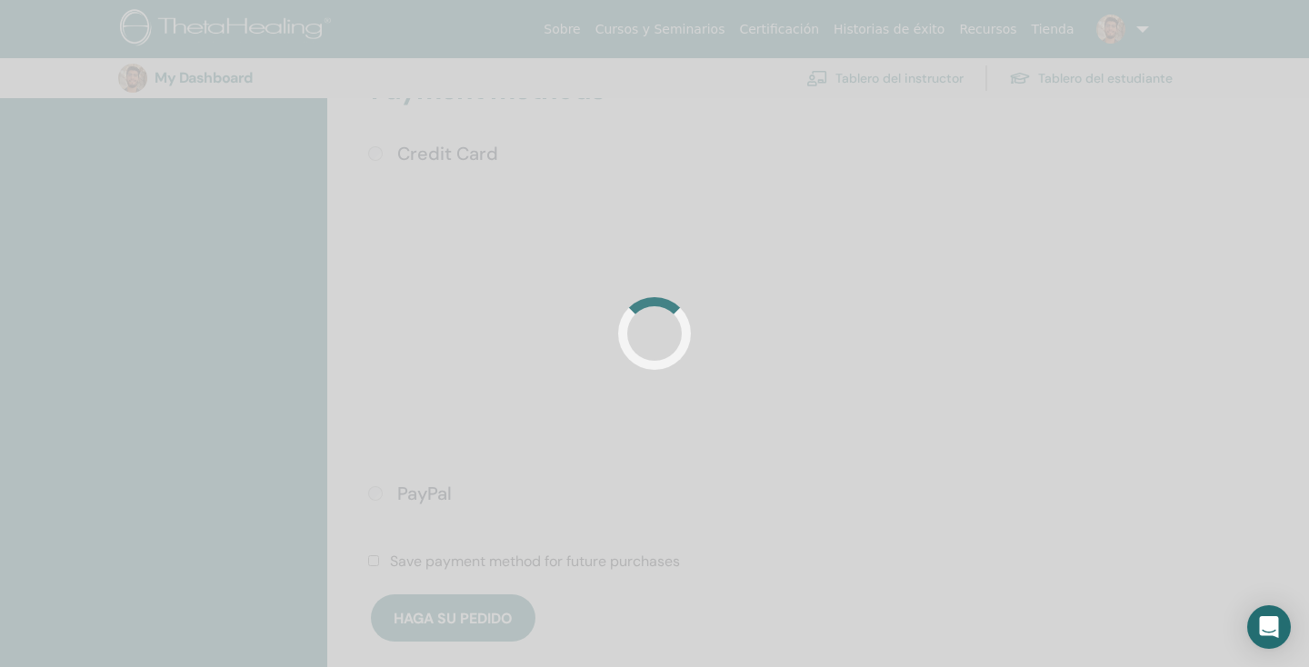
scroll to position [475, 0]
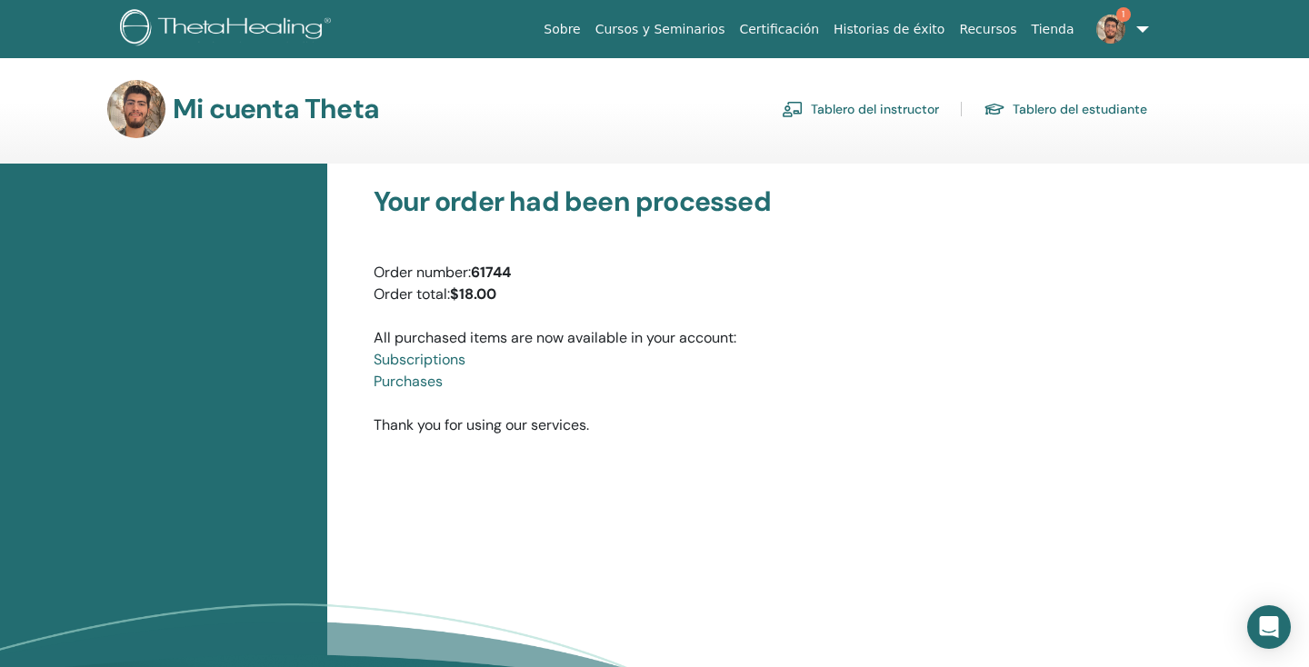
click at [435, 359] on link "Subscriptions" at bounding box center [420, 359] width 92 height 19
click at [416, 384] on link "Purchases" at bounding box center [408, 381] width 69 height 19
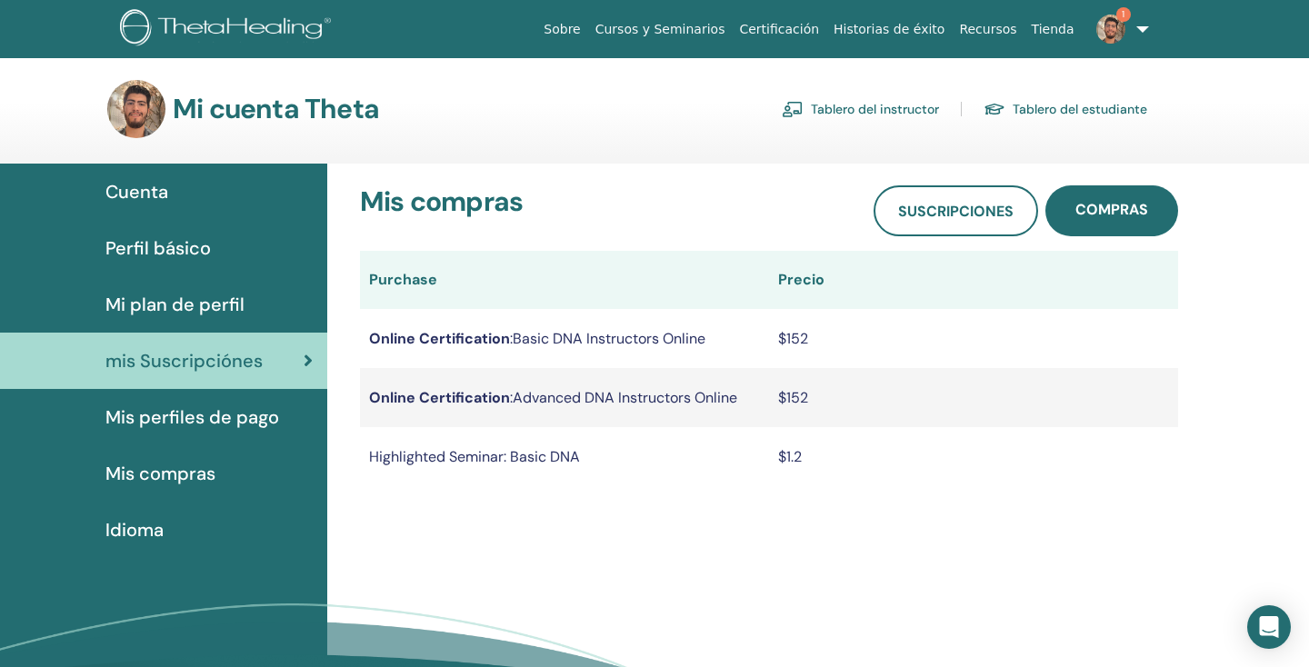
click at [1135, 25] on link "1" at bounding box center [1118, 29] width 75 height 58
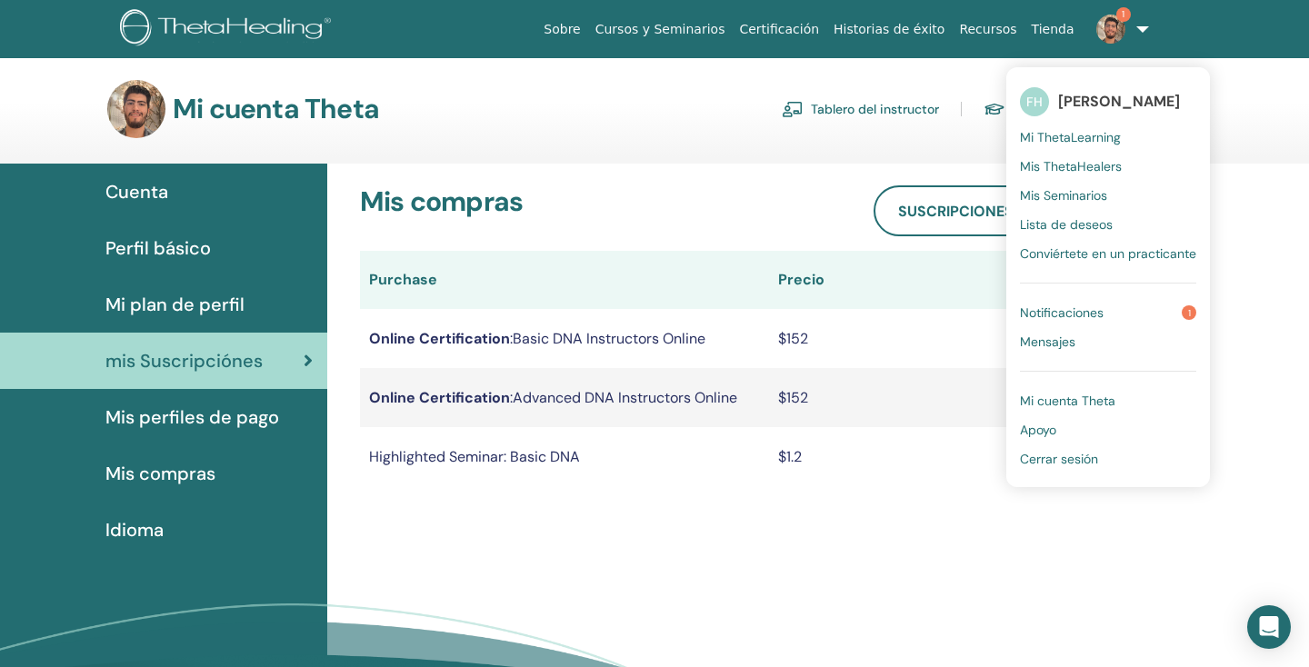
click at [1067, 304] on span "Notificaciones" at bounding box center [1062, 312] width 84 height 16
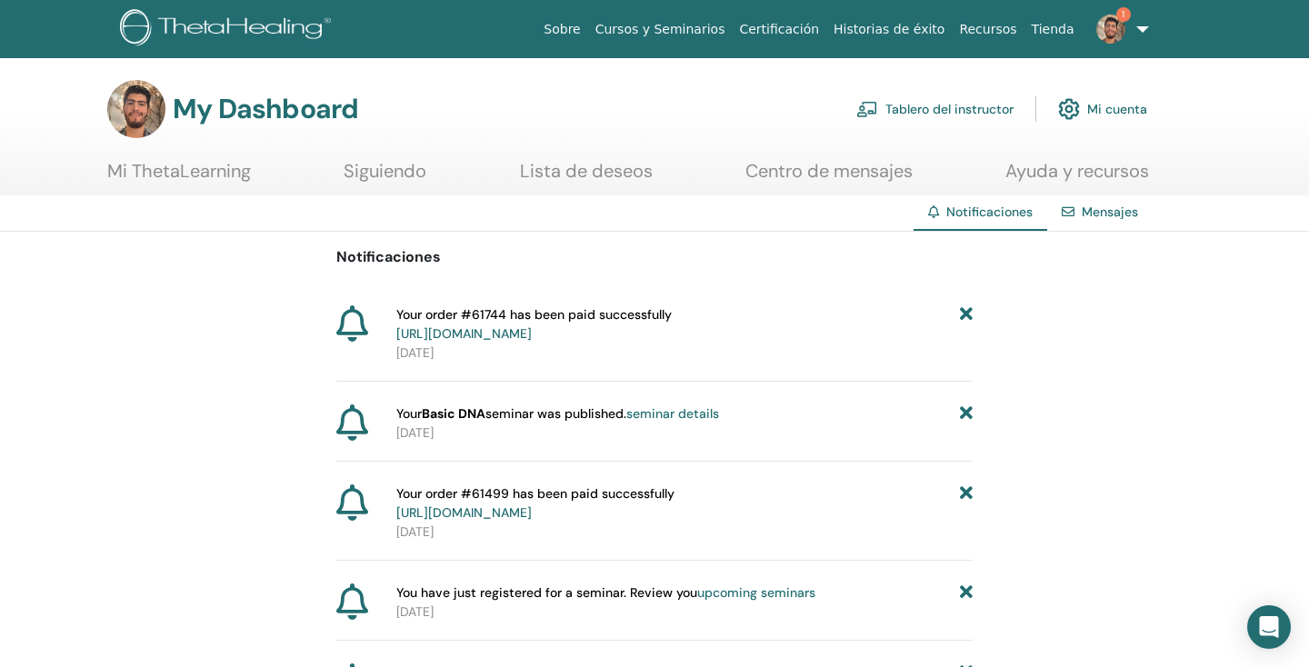
click at [532, 336] on link "https://member.thetahealing.com/member/account/subscriptions/purchases" at bounding box center [463, 333] width 135 height 16
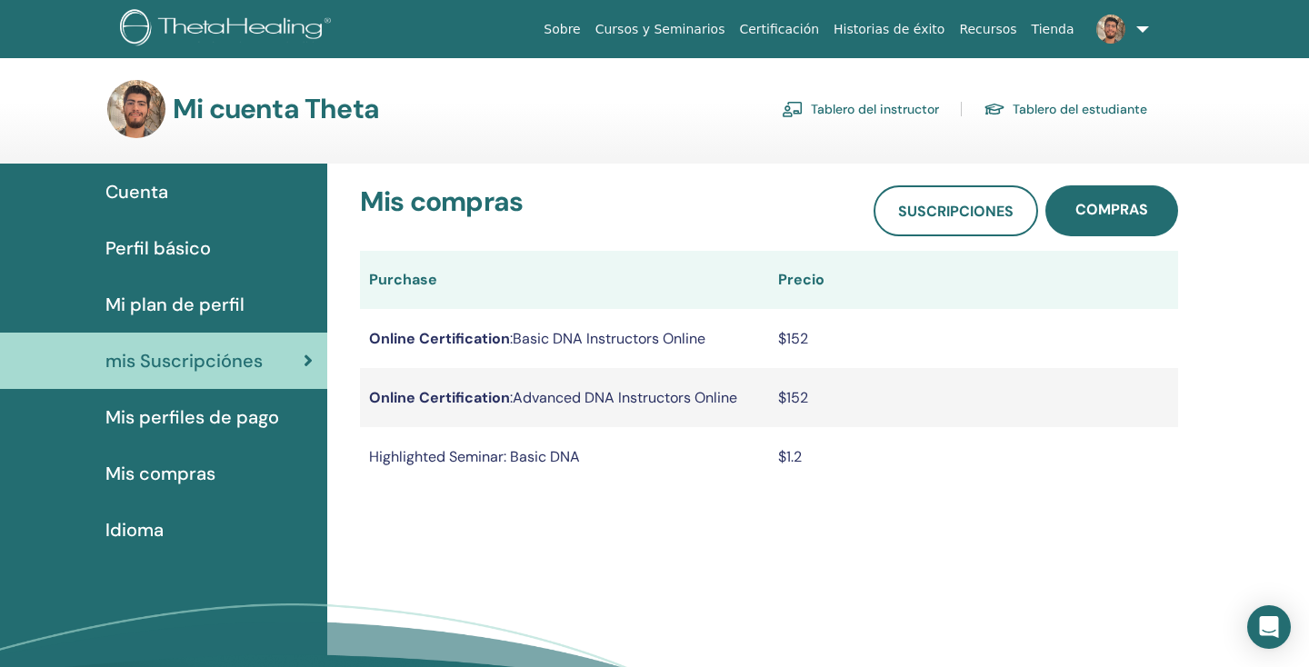
click at [879, 106] on link "Tablero del instructor" at bounding box center [860, 109] width 157 height 29
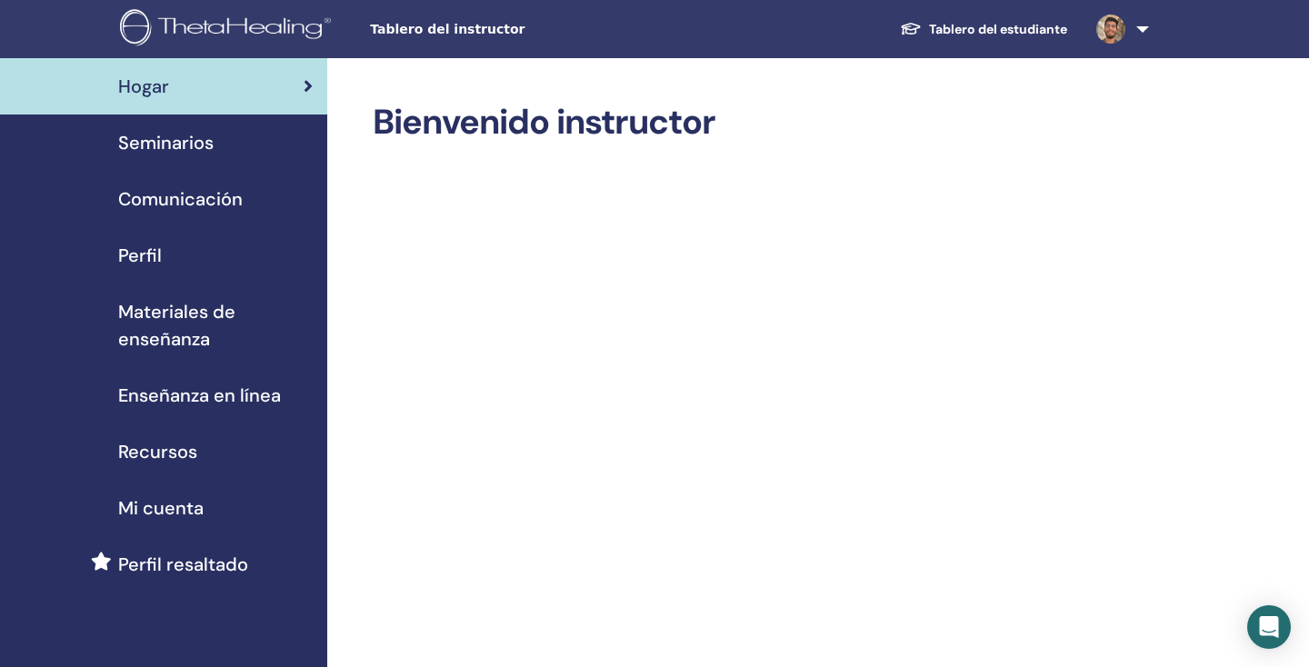
click at [194, 144] on span "Seminarios" at bounding box center [165, 142] width 95 height 27
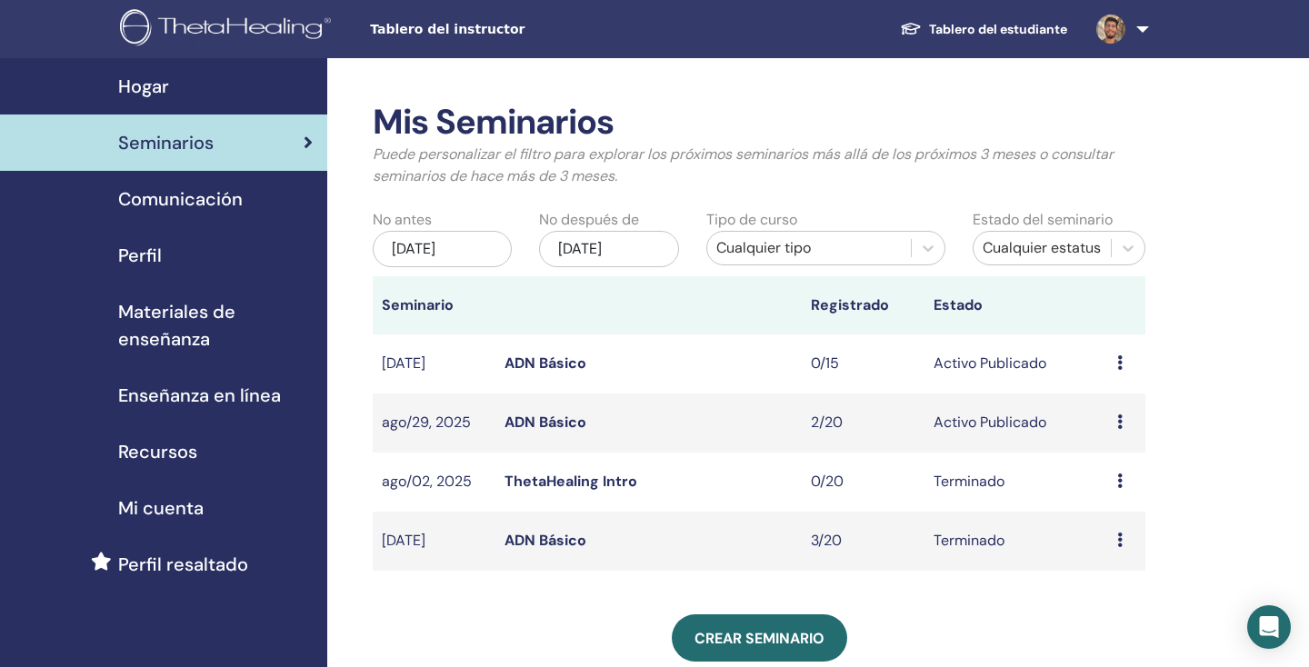
click at [1114, 359] on td "Avance Editar asistentes Cancelar" at bounding box center [1126, 363] width 37 height 59
click at [542, 364] on link "ADN Básico" at bounding box center [545, 363] width 82 height 19
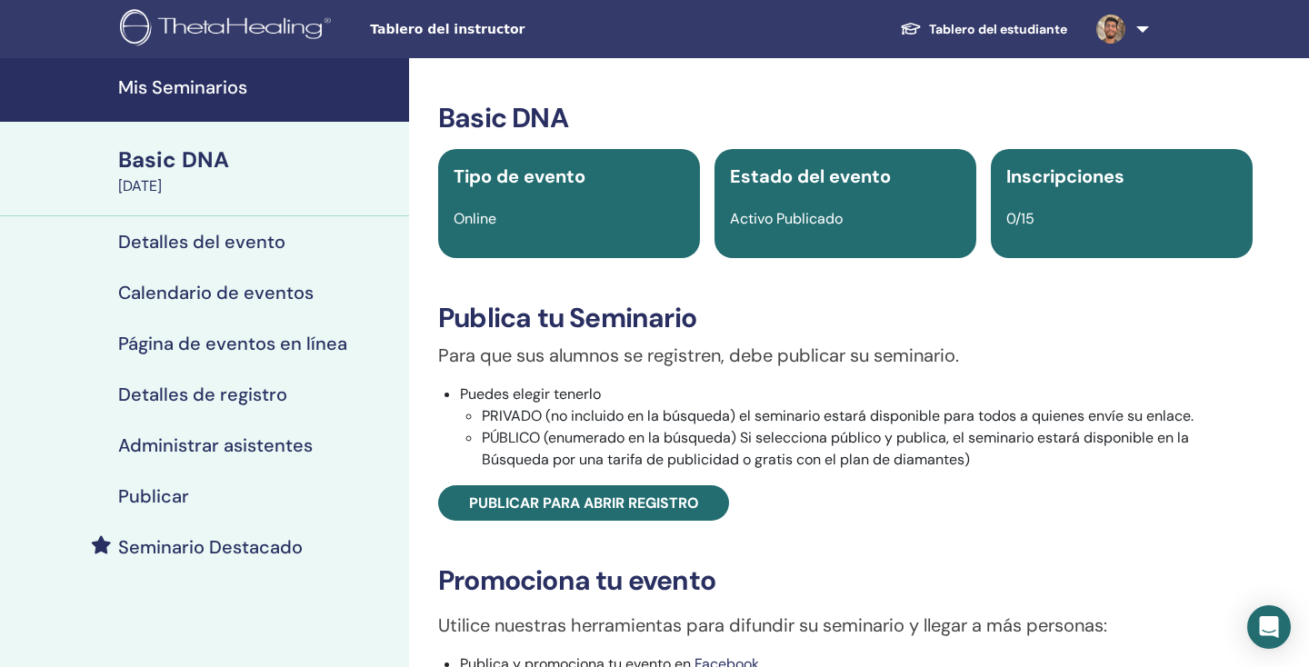
scroll to position [25, 0]
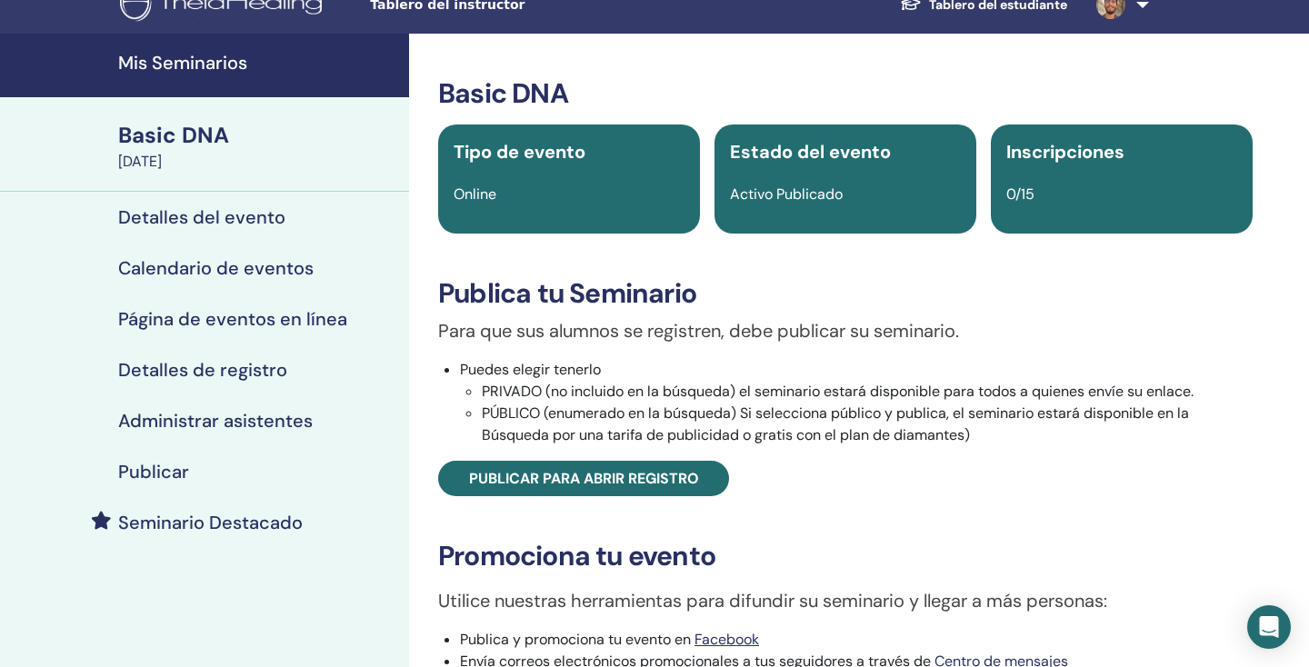
click at [257, 505] on link "Seminario Destacado" at bounding box center [204, 522] width 409 height 51
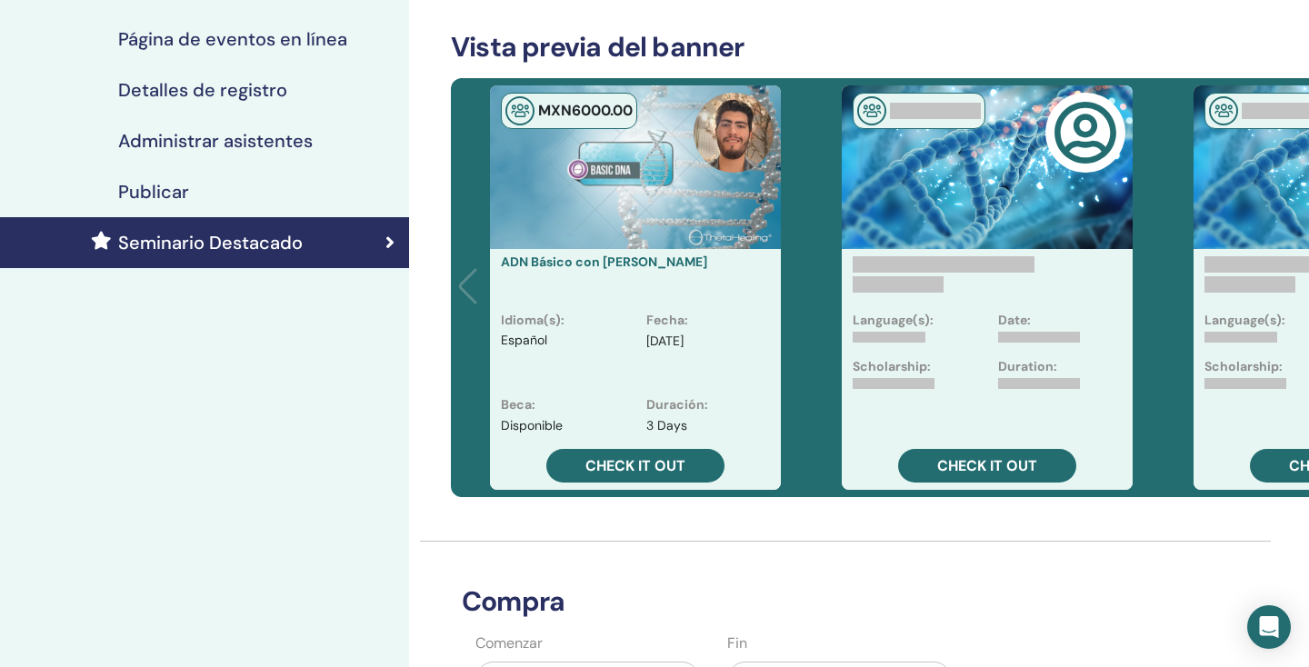
scroll to position [222, 0]
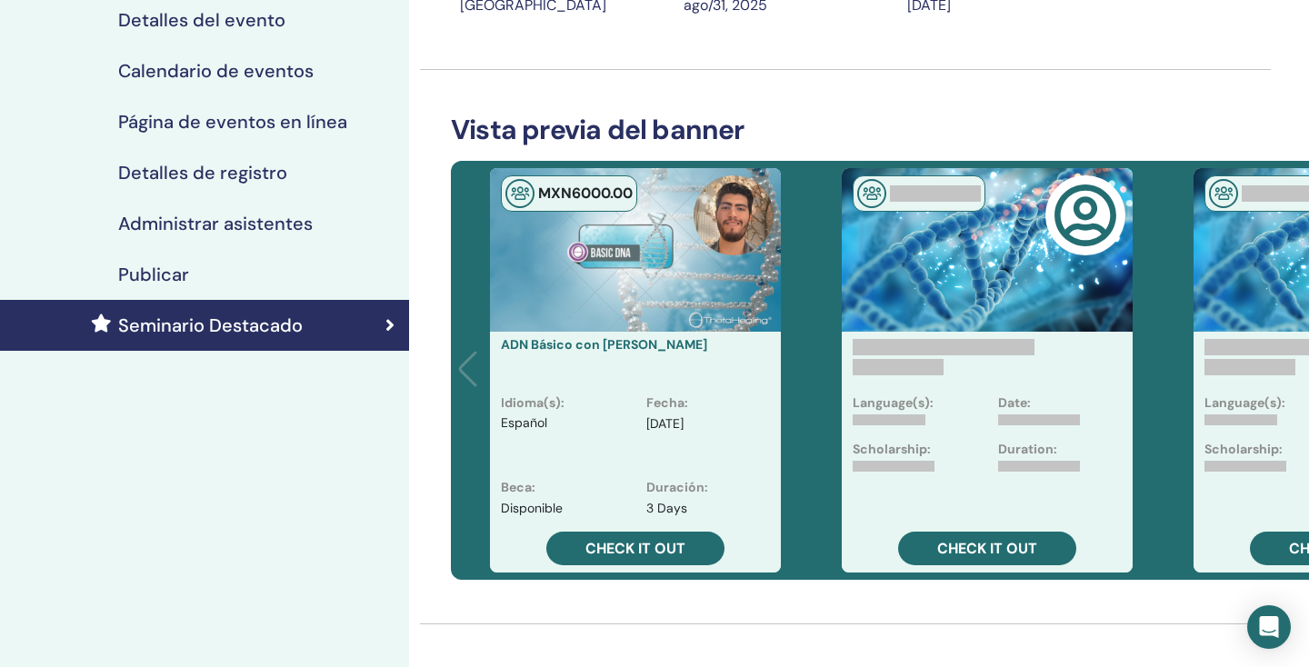
click at [673, 424] on p "[DATE]" at bounding box center [664, 423] width 37 height 19
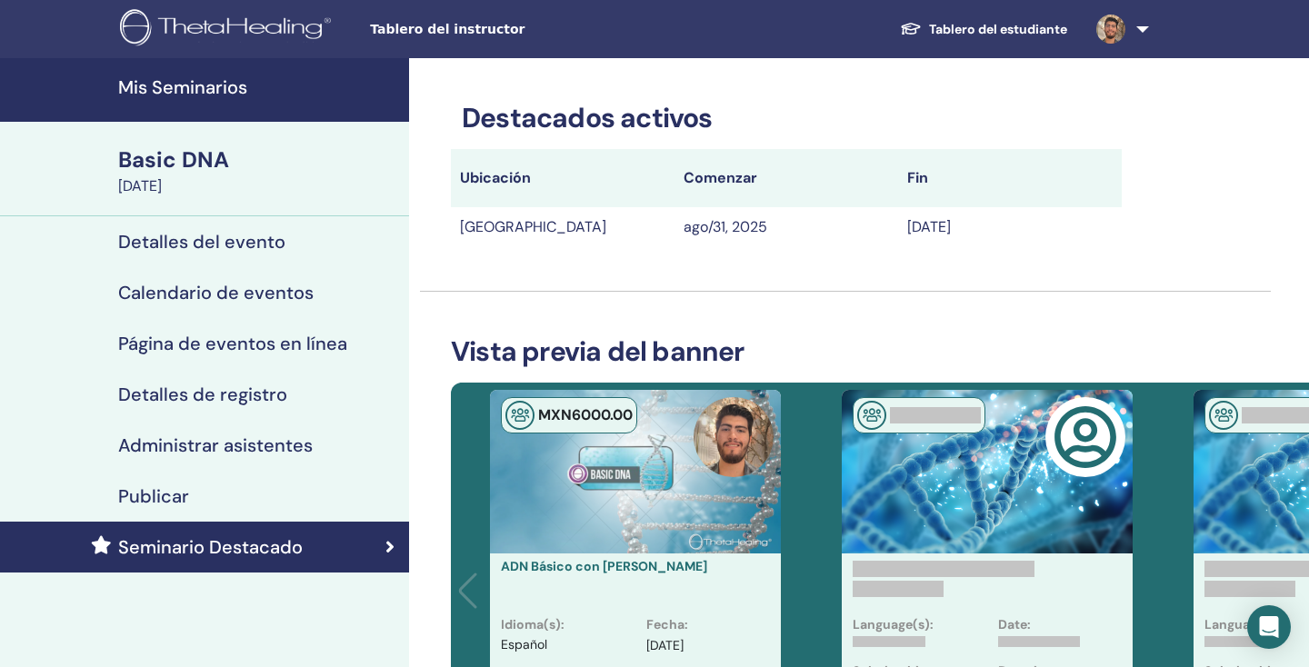
scroll to position [0, 0]
click at [480, 203] on th "Ubicación" at bounding box center [563, 178] width 224 height 58
